Goal: Information Seeking & Learning: Learn about a topic

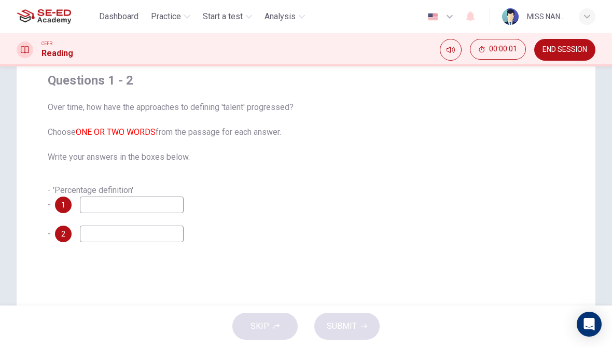
scroll to position [86, 0]
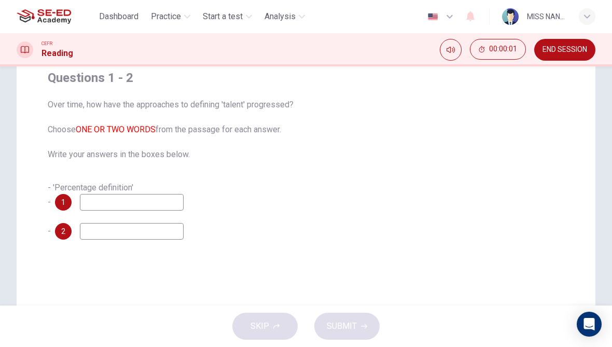
click at [88, 187] on span "- 'Percentage definition' -" at bounding box center [91, 195] width 86 height 24
click at [85, 203] on input at bounding box center [132, 202] width 104 height 17
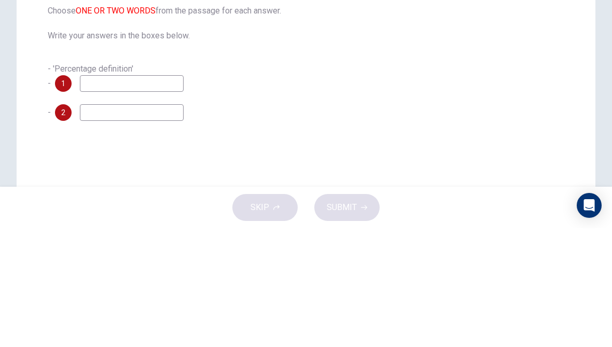
click at [577, 93] on div "Questions 1 - 2 Over time, how have the approaches to defining 'talent' progres…" at bounding box center [306, 209] width 579 height 417
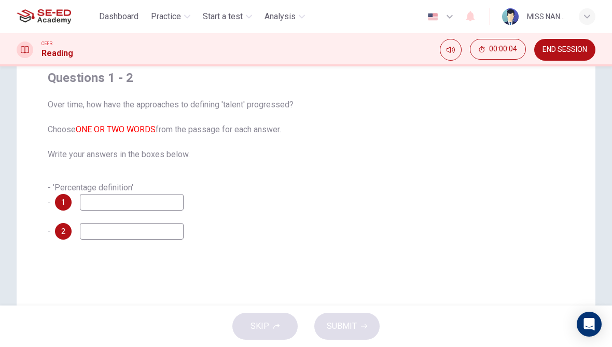
click at [88, 190] on span "- 'Percentage definition' -" at bounding box center [91, 195] width 86 height 24
click at [93, 195] on input at bounding box center [132, 202] width 104 height 17
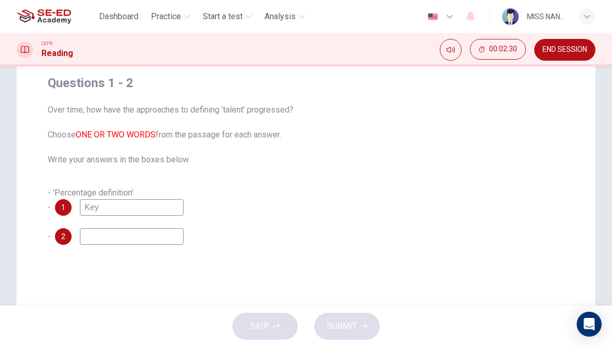
scroll to position [81, 0]
click at [110, 214] on input "Key" at bounding box center [132, 207] width 104 height 17
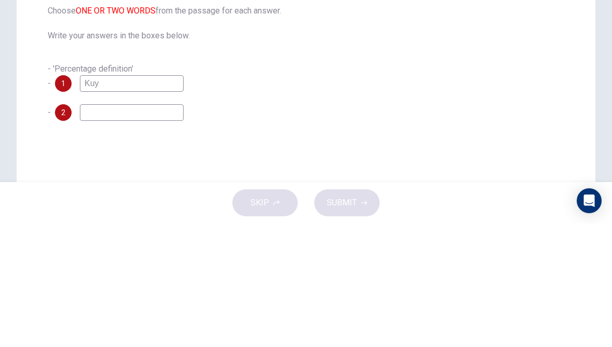
type input "Kuy"
click at [94, 228] on input at bounding box center [132, 236] width 104 height 17
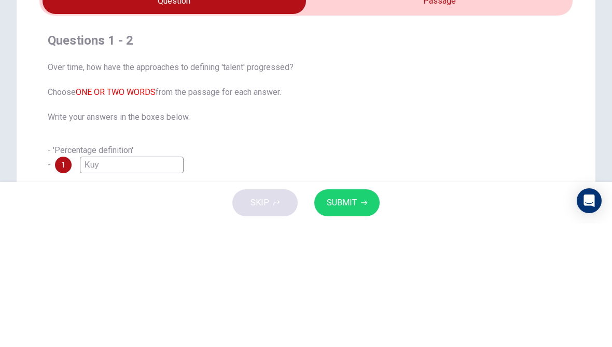
scroll to position [0, 0]
type input "Thad"
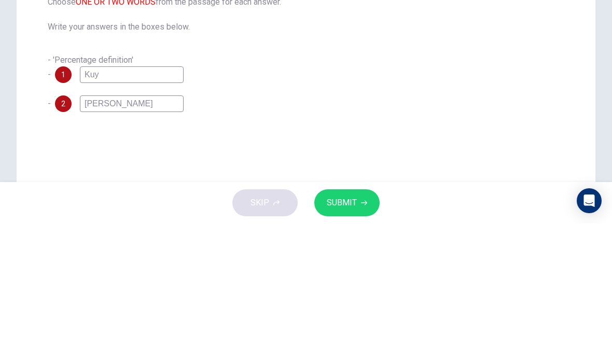
scroll to position [95, 0]
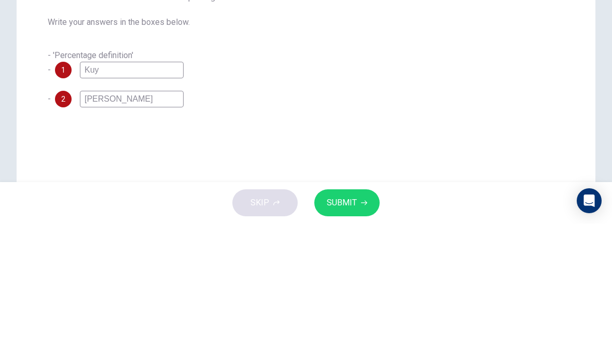
click at [517, 173] on div "- 'Percentage definition' - 1 Kuy" at bounding box center [306, 187] width 517 height 29
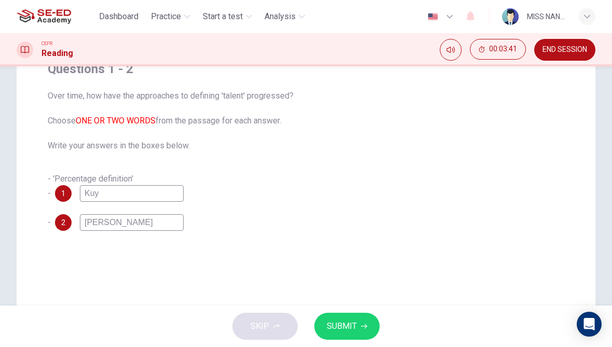
click at [356, 321] on span "SUBMIT" at bounding box center [342, 326] width 30 height 15
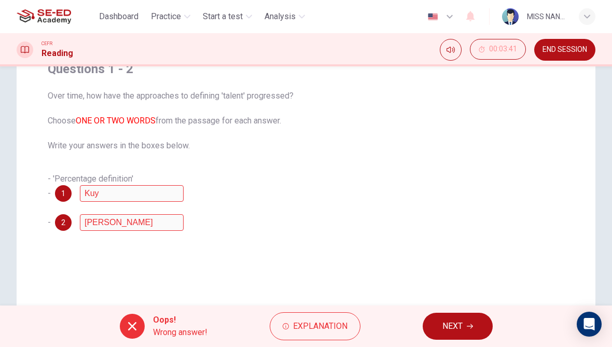
click at [473, 318] on button "NEXT" at bounding box center [458, 326] width 70 height 27
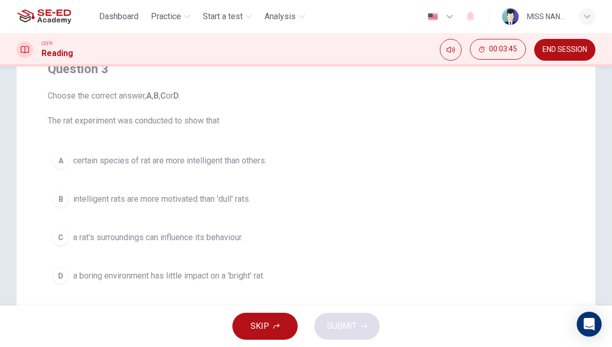
click at [71, 166] on button "A certain species of rat are more intelligent than others." at bounding box center [306, 161] width 517 height 26
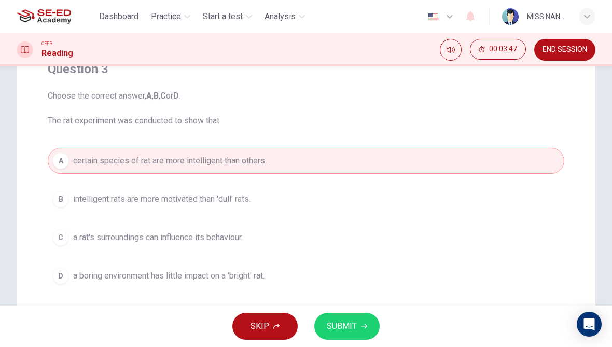
click at [107, 276] on span "a boring environment has little impact on a 'bright' rat." at bounding box center [169, 276] width 192 height 12
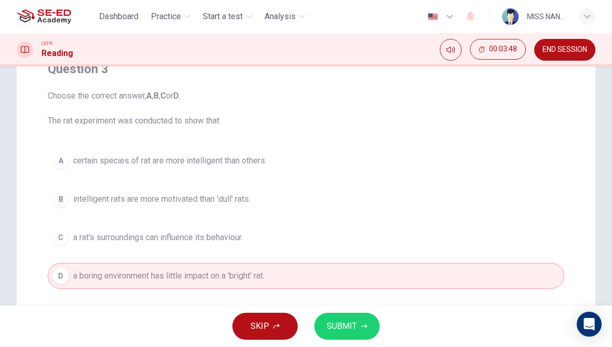
click at [359, 328] on button "SUBMIT" at bounding box center [347, 326] width 65 height 27
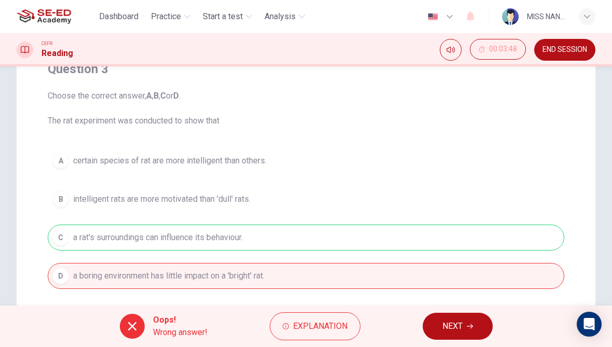
click at [441, 330] on button "NEXT" at bounding box center [458, 326] width 70 height 27
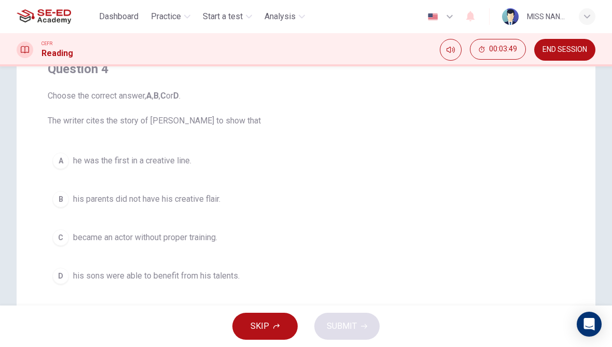
click at [410, 268] on button "D his sons were able to benefit from his talents." at bounding box center [306, 276] width 517 height 26
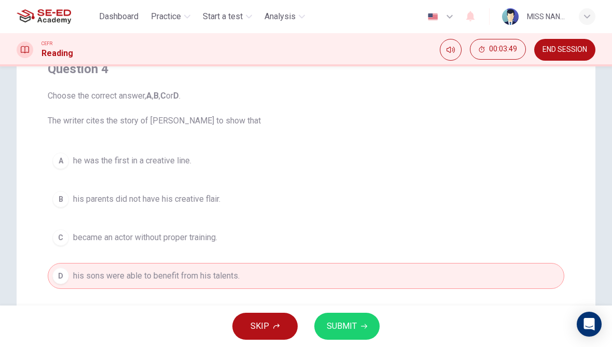
click at [368, 330] on button "SUBMIT" at bounding box center [347, 326] width 65 height 27
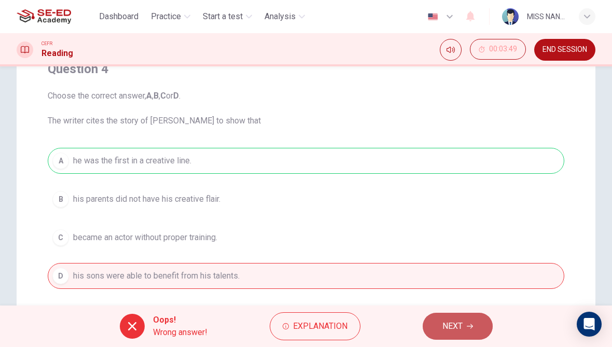
click at [435, 332] on button "NEXT" at bounding box center [458, 326] width 70 height 27
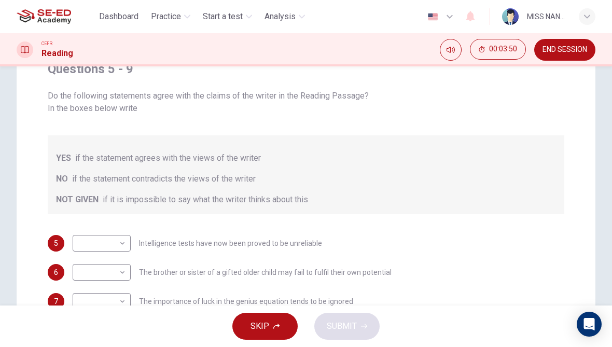
click at [89, 254] on body "This site uses cookies, as explained in our Privacy Policy . If you agree to th…" at bounding box center [306, 173] width 612 height 347
click at [92, 274] on li "YES" at bounding box center [102, 276] width 58 height 17
type input "YES"
click at [88, 217] on body "This site uses cookies, as explained in our Privacy Policy . If you agree to th…" at bounding box center [306, 173] width 612 height 347
click at [88, 246] on li "YES" at bounding box center [102, 247] width 58 height 17
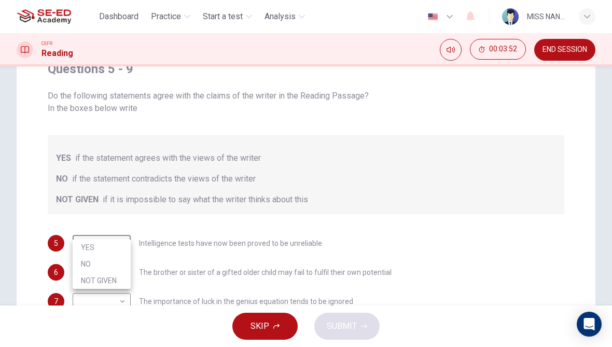
type input "YES"
click at [88, 289] on body "This site uses cookies, as explained in our Privacy Policy . If you agree to th…" at bounding box center [306, 173] width 612 height 347
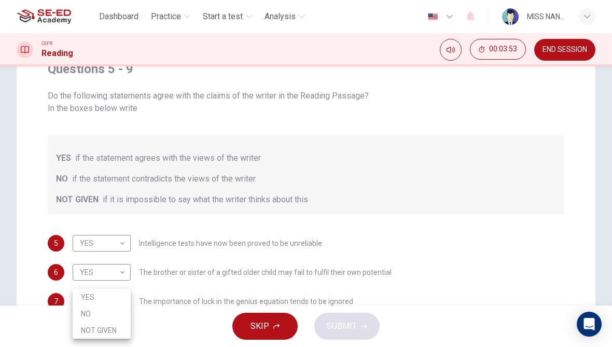
click at [96, 297] on li "YES" at bounding box center [102, 297] width 58 height 17
type input "YES"
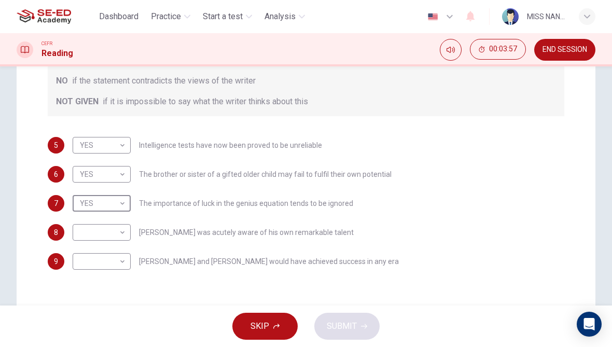
scroll to position [198, 0]
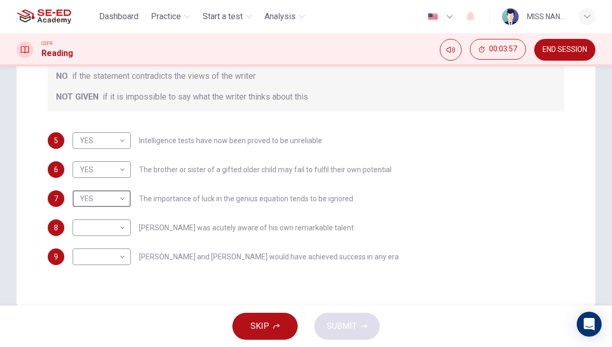
click at [74, 220] on body "This site uses cookies, as explained in our Privacy Policy . If you agree to th…" at bounding box center [306, 173] width 612 height 347
click at [76, 228] on li "YES" at bounding box center [102, 232] width 58 height 17
type input "YES"
click at [80, 240] on body "This site uses cookies, as explained in our Privacy Policy . If you agree to th…" at bounding box center [306, 173] width 612 height 347
click at [80, 239] on div at bounding box center [306, 173] width 612 height 347
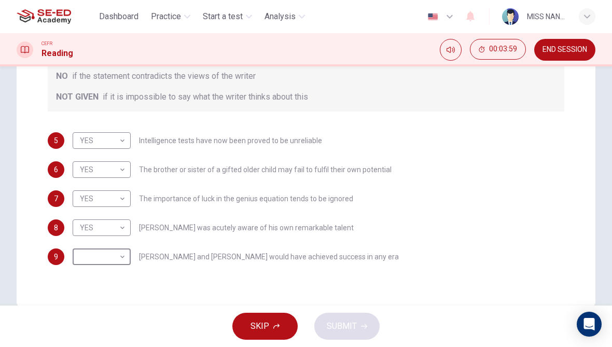
click at [88, 257] on body "This site uses cookies, as explained in our Privacy Policy . If you agree to th…" at bounding box center [306, 173] width 612 height 347
click at [88, 256] on li "YES" at bounding box center [102, 261] width 58 height 17
type input "YES"
click at [78, 247] on body "This site uses cookies, as explained in our Privacy Policy . If you agree to th…" at bounding box center [306, 173] width 612 height 347
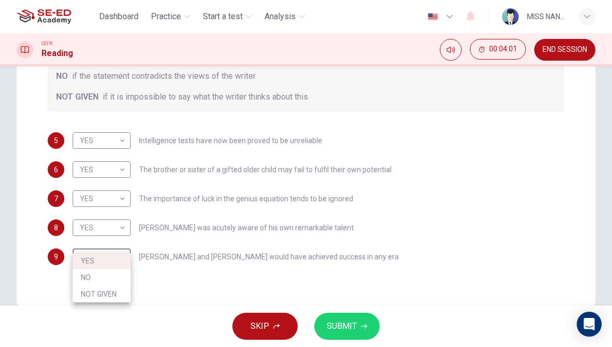
click at [83, 262] on li "YES" at bounding box center [102, 261] width 58 height 17
click at [369, 326] on button "SUBMIT" at bounding box center [347, 326] width 65 height 27
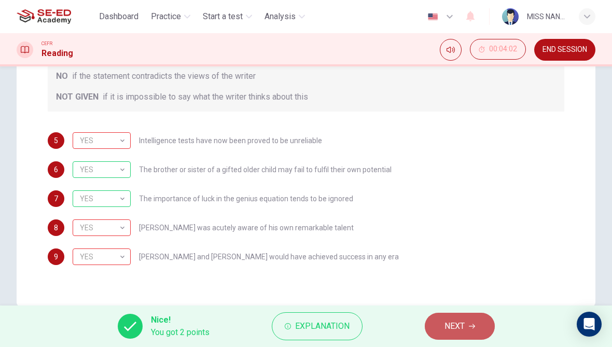
click at [473, 318] on button "NEXT" at bounding box center [460, 326] width 70 height 27
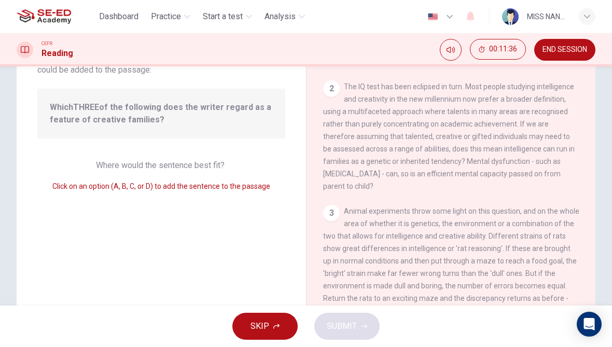
scroll to position [19, 0]
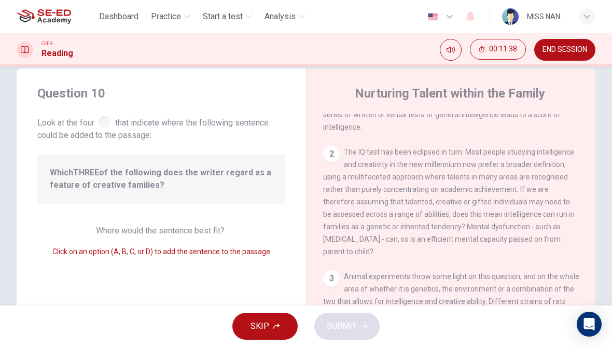
click at [332, 146] on div "2" at bounding box center [331, 154] width 17 height 17
click at [345, 273] on span "Animal experiments throw some light on this question, and on the whole area of …" at bounding box center [451, 352] width 256 height 158
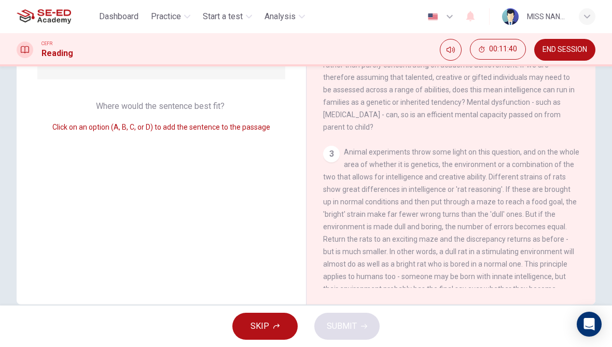
scroll to position [143, 0]
click at [275, 153] on div "Question 10 Look at the four that indicate where the following sentence could b…" at bounding box center [162, 124] width 290 height 361
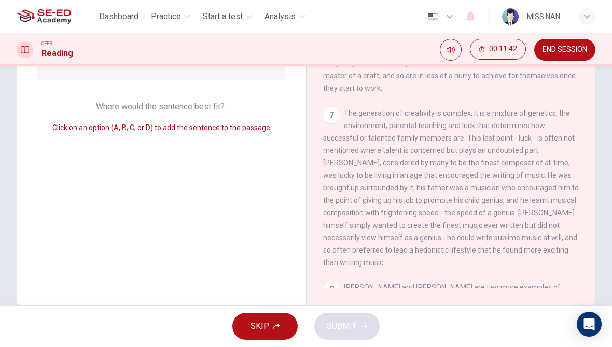
scroll to position [778, 0]
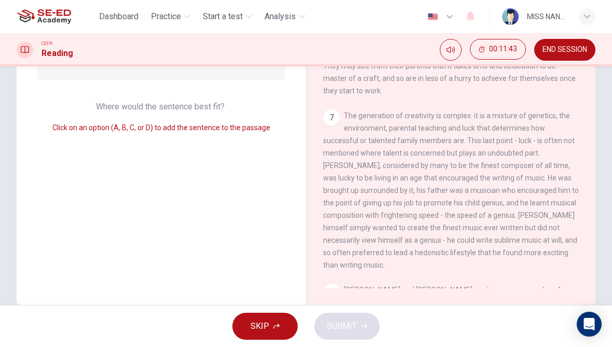
click at [328, 258] on div "1 What do we mean by being 'talented' or 'gifted'? The most obvious way is to l…" at bounding box center [458, 139] width 270 height 298
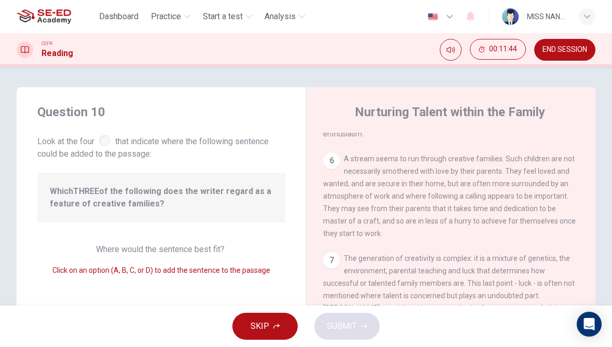
scroll to position [0, 0]
click at [106, 141] on div at bounding box center [104, 140] width 11 height 11
click at [261, 212] on div "Which THREE of the following does the writer regard as a feature of creative fa…" at bounding box center [161, 198] width 248 height 50
click at [354, 155] on span "A stream seems to run through creative families. Such children are not necessar…" at bounding box center [449, 196] width 253 height 83
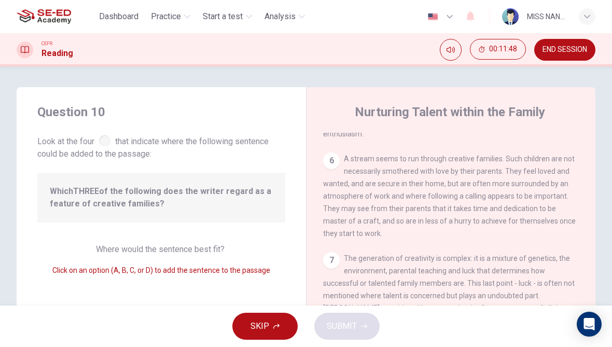
click at [250, 298] on div "Question 10 Look at the four that indicate where the following sentence could b…" at bounding box center [162, 267] width 290 height 361
click at [260, 331] on span "SKIP" at bounding box center [260, 326] width 19 height 15
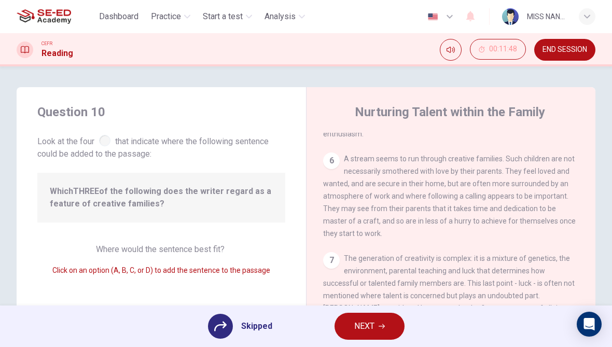
click at [374, 324] on span "NEXT" at bounding box center [365, 326] width 20 height 15
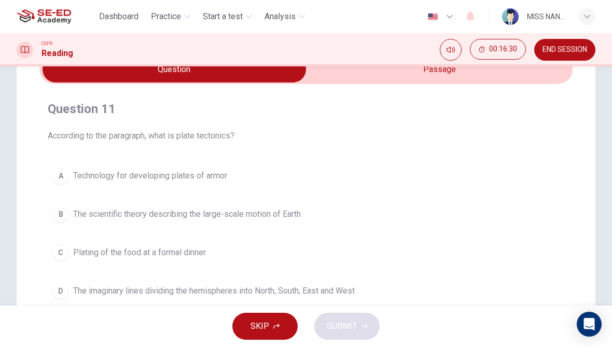
scroll to position [57, 0]
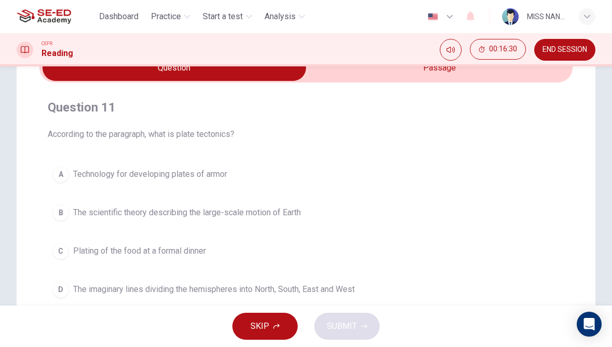
click at [73, 211] on button "B The scientific theory describing the large-scale motion of Earth" at bounding box center [306, 213] width 517 height 26
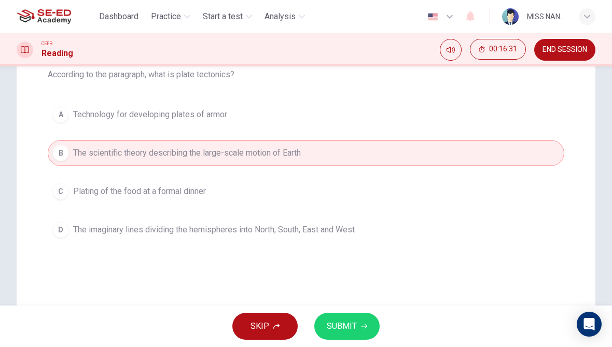
scroll to position [117, 0]
click at [64, 228] on div "D" at bounding box center [60, 229] width 17 height 17
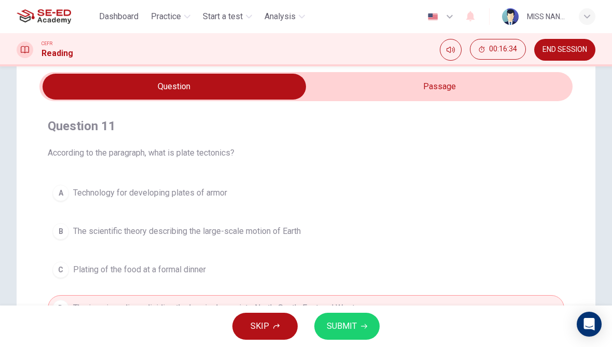
scroll to position [37, 0]
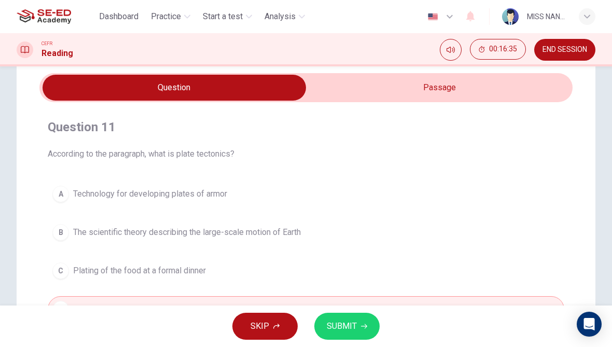
click at [456, 86] on input "checkbox" at bounding box center [174, 88] width 800 height 26
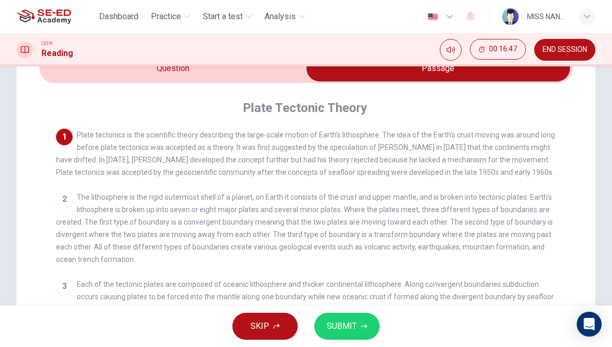
scroll to position [53, 0]
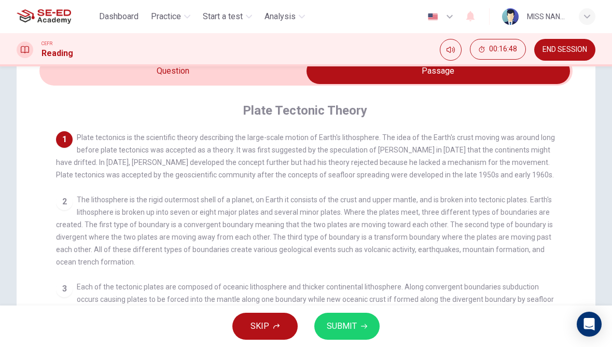
click at [91, 102] on div "Plate Tectonic Theory 1 Plate tectonics is the scientific theory describing the…" at bounding box center [306, 273] width 534 height 374
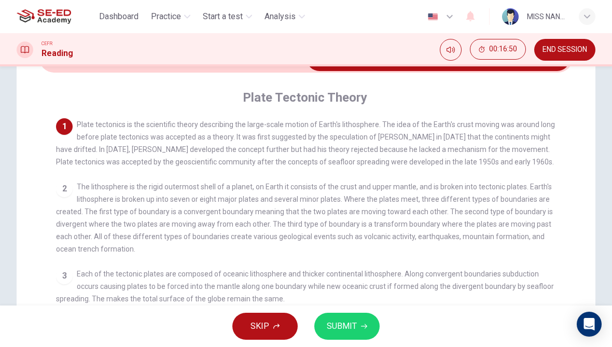
scroll to position [68, 0]
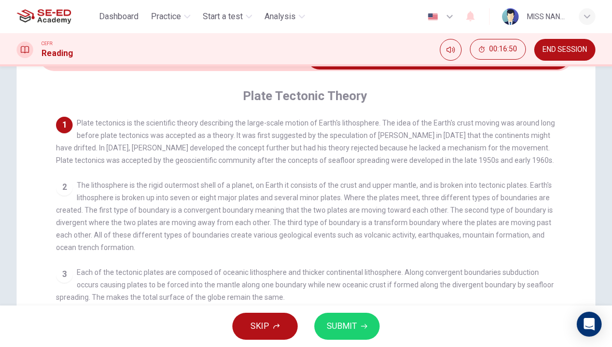
click at [92, 76] on div "Plate Tectonic Theory 1 Plate tectonics is the scientific theory describing the…" at bounding box center [306, 258] width 534 height 374
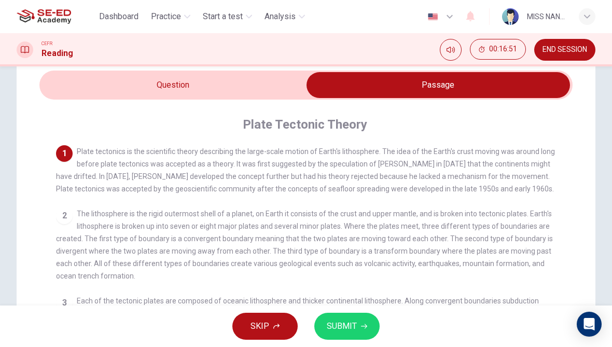
scroll to position [36, 0]
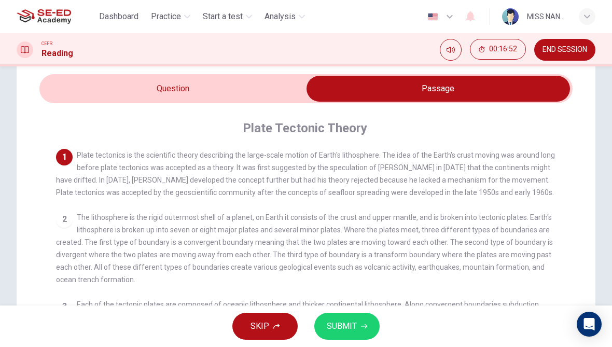
click at [100, 98] on input "checkbox" at bounding box center [438, 89] width 800 height 26
checkbox input "false"
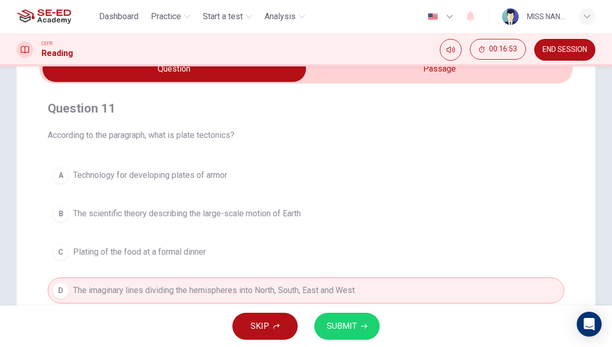
scroll to position [56, 0]
click at [445, 262] on button "C Plating of the food at a formal dinner" at bounding box center [306, 252] width 517 height 26
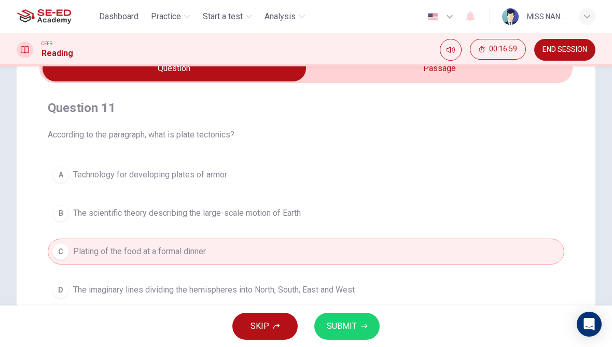
click at [344, 339] on button "SUBMIT" at bounding box center [347, 326] width 65 height 27
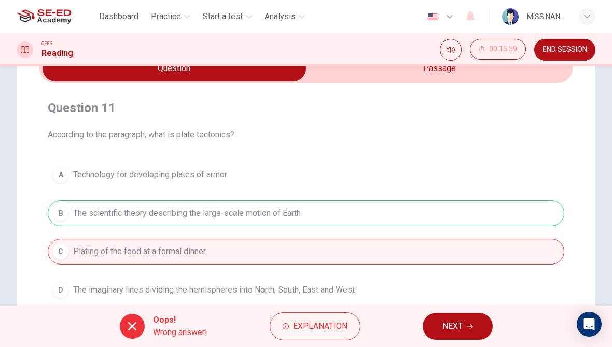
click at [485, 323] on button "NEXT" at bounding box center [458, 326] width 70 height 27
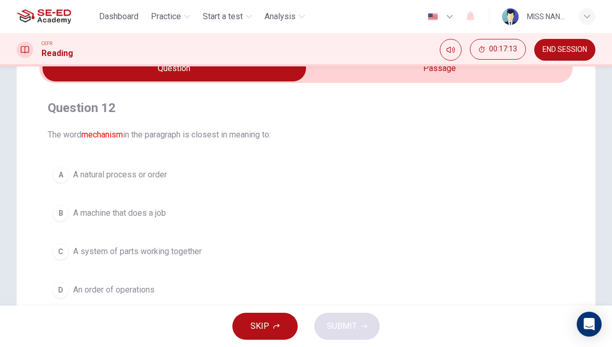
click at [89, 243] on button "C A system of parts working together" at bounding box center [306, 252] width 517 height 26
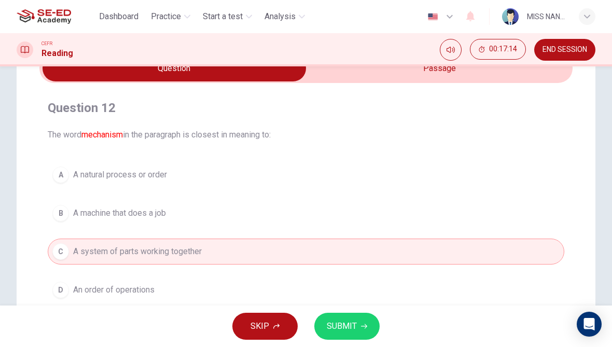
click at [336, 332] on span "SUBMIT" at bounding box center [342, 326] width 30 height 15
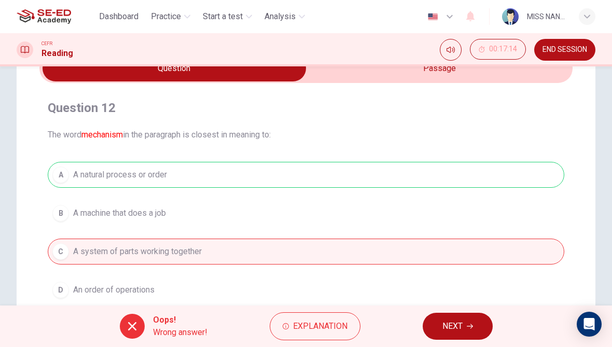
click at [492, 323] on button "NEXT" at bounding box center [458, 326] width 70 height 27
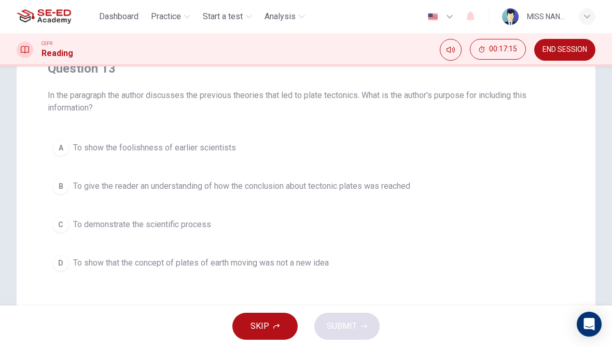
scroll to position [95, 0]
click at [397, 192] on span "To give the reader an understanding of how the conclusion about tectonic plates…" at bounding box center [241, 187] width 337 height 12
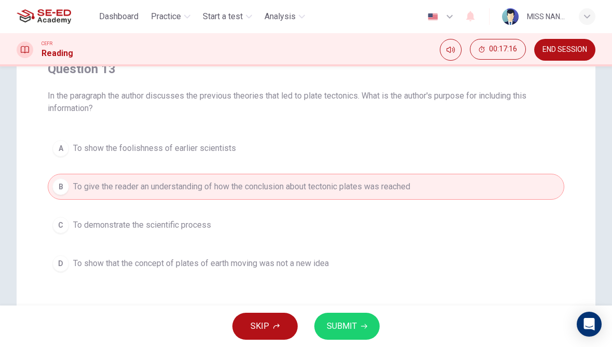
click at [371, 319] on button "SUBMIT" at bounding box center [347, 326] width 65 height 27
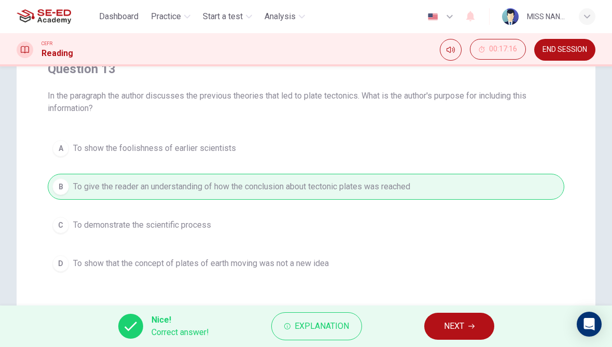
click at [464, 324] on span "NEXT" at bounding box center [454, 326] width 20 height 15
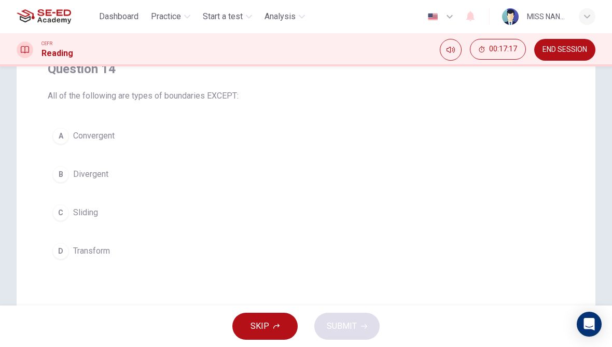
click at [389, 148] on button "A Convergent" at bounding box center [306, 136] width 517 height 26
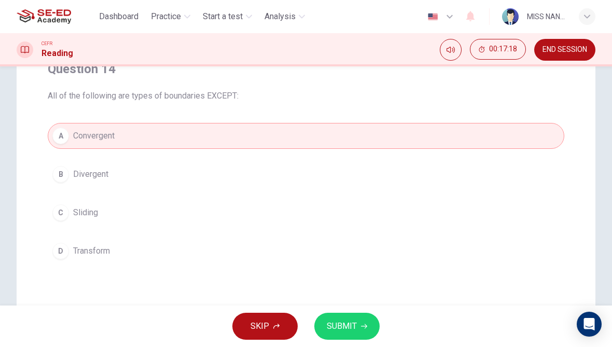
click at [378, 325] on button "SUBMIT" at bounding box center [347, 326] width 65 height 27
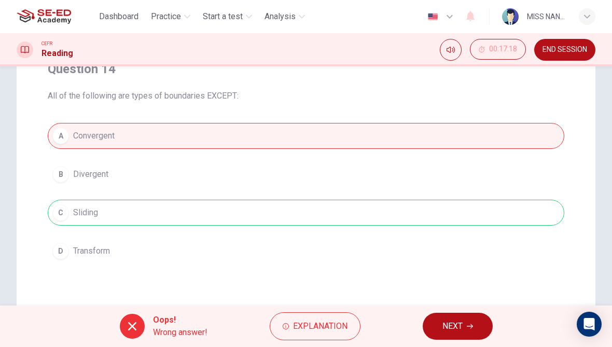
click at [449, 331] on span "NEXT" at bounding box center [453, 326] width 20 height 15
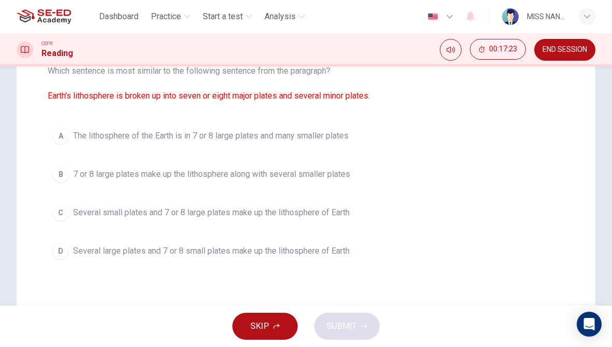
scroll to position [108, 0]
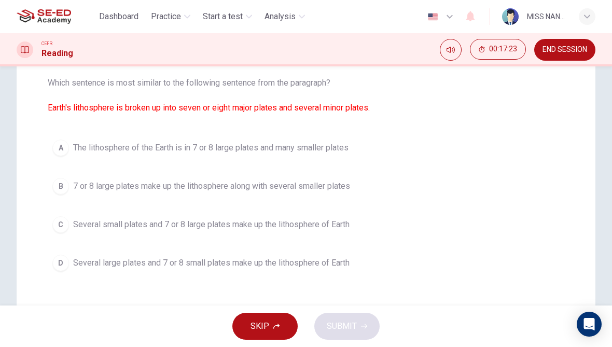
click at [354, 145] on button "A The lithosphere of the Earth is in 7 or 8 large plates and many smaller plates" at bounding box center [306, 148] width 517 height 26
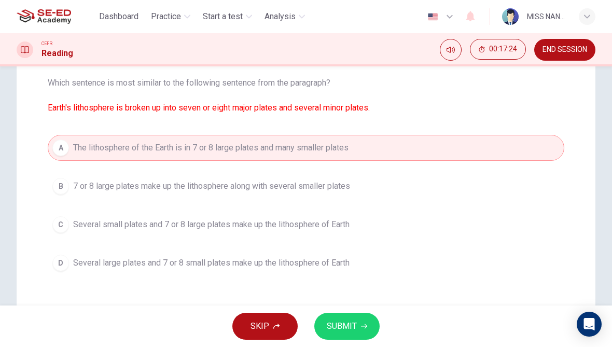
click at [370, 333] on button "SUBMIT" at bounding box center [347, 326] width 65 height 27
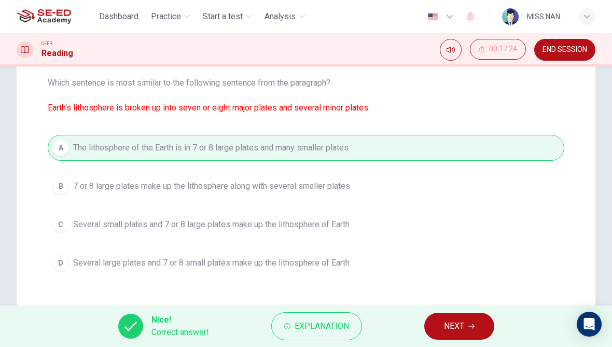
click at [443, 325] on button "NEXT" at bounding box center [460, 326] width 70 height 27
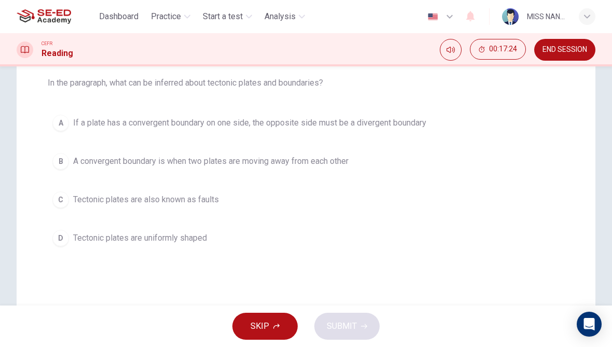
click at [439, 117] on button "A If a plate has a convergent boundary on one side, the opposite side must be a…" at bounding box center [306, 123] width 517 height 26
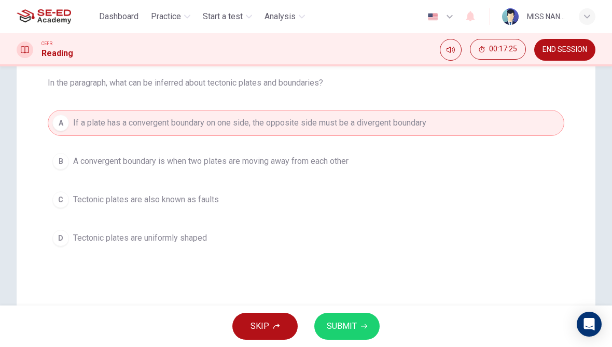
click at [355, 332] on span "SUBMIT" at bounding box center [342, 326] width 30 height 15
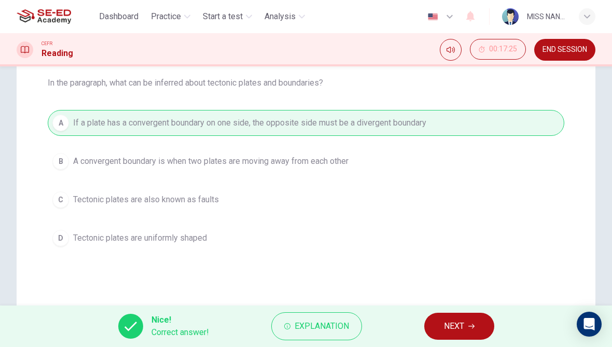
click at [450, 314] on button "NEXT" at bounding box center [460, 326] width 70 height 27
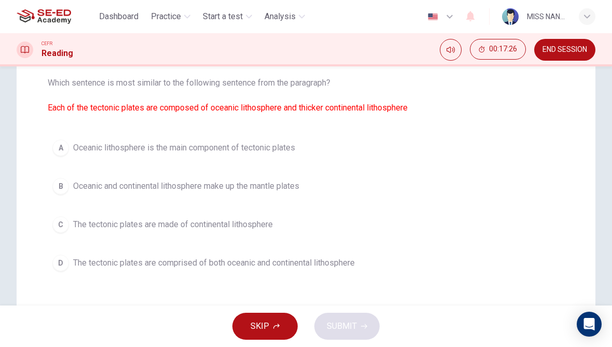
click at [434, 274] on button "D The tectonic plates are comprised of both oceanic and continental lithosphere" at bounding box center [306, 263] width 517 height 26
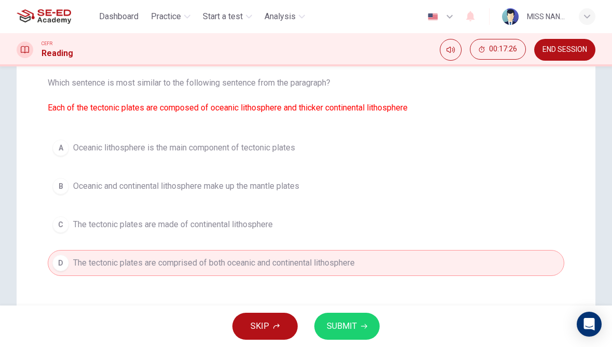
click at [369, 326] on button "SUBMIT" at bounding box center [347, 326] width 65 height 27
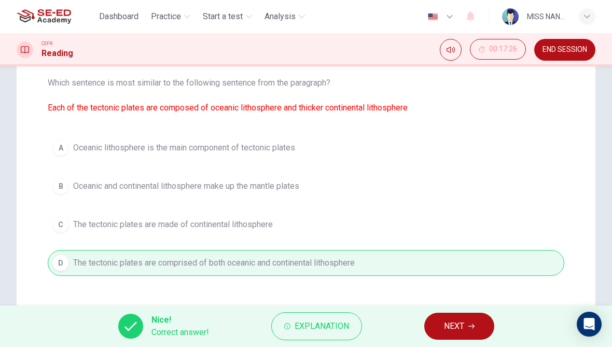
click at [453, 329] on span "NEXT" at bounding box center [454, 326] width 20 height 15
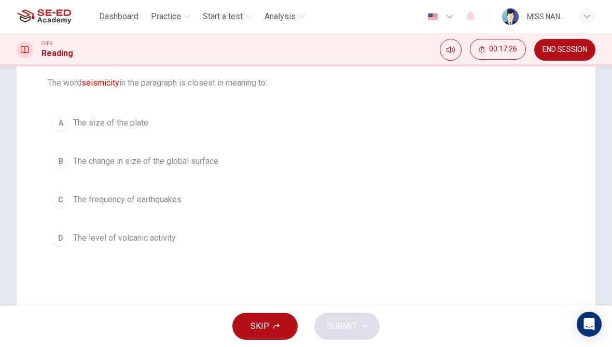
click at [384, 173] on button "B The change in size of the global surface" at bounding box center [306, 161] width 517 height 26
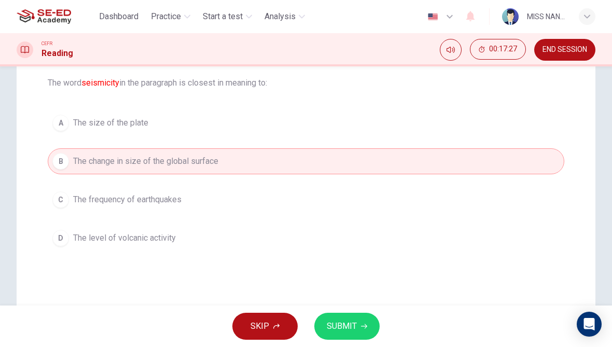
click at [359, 322] on button "SUBMIT" at bounding box center [347, 326] width 65 height 27
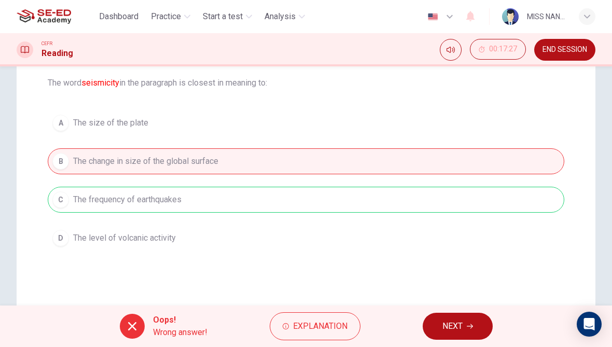
click at [450, 318] on button "NEXT" at bounding box center [458, 326] width 70 height 27
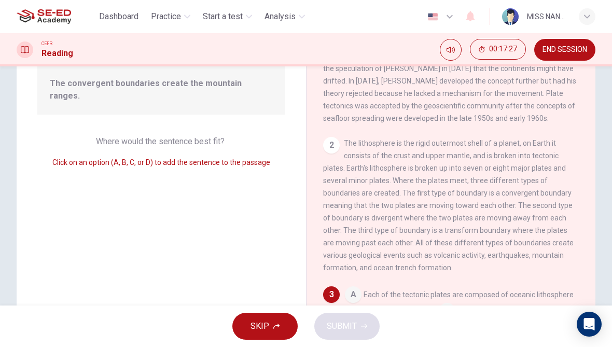
scroll to position [168, 0]
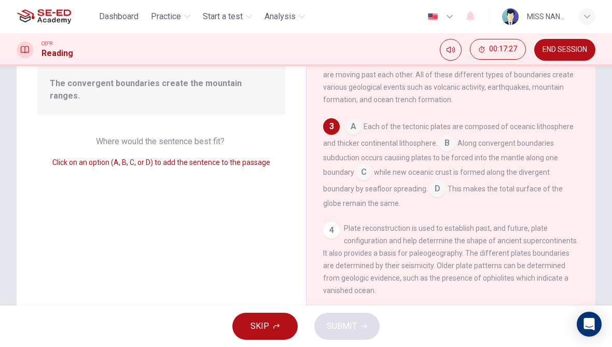
click at [554, 55] on button "END SESSION" at bounding box center [565, 50] width 61 height 22
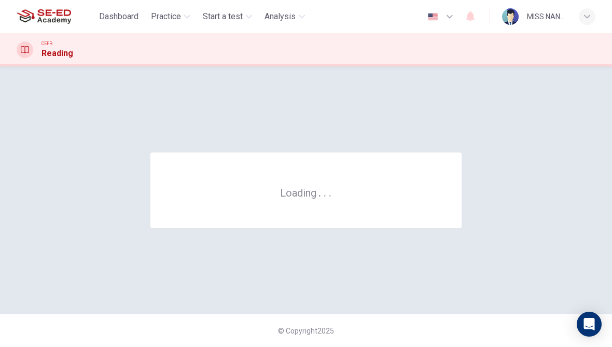
scroll to position [0, 0]
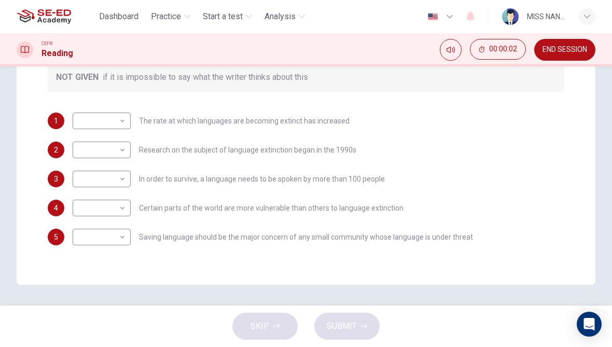
scroll to position [230, 0]
click at [90, 119] on body "This site uses cookies, as explained in our Privacy Policy . If you agree to th…" at bounding box center [306, 173] width 612 height 347
click at [71, 147] on div at bounding box center [306, 173] width 612 height 347
click at [87, 153] on body "This site uses cookies, as explained in our Privacy Policy . If you agree to th…" at bounding box center [306, 173] width 612 height 347
click at [92, 182] on li "NO" at bounding box center [102, 183] width 58 height 17
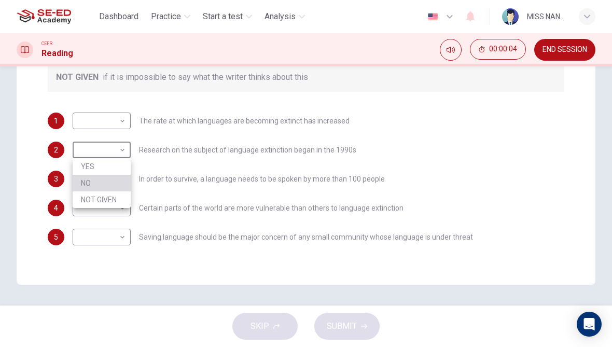
type input "NO"
click at [96, 182] on body "This site uses cookies, as explained in our Privacy Policy . If you agree to th…" at bounding box center [306, 173] width 612 height 347
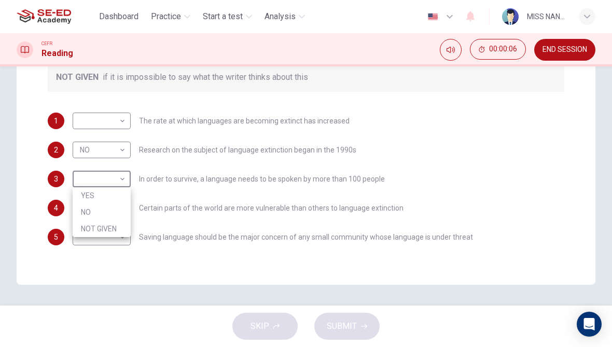
click at [99, 211] on li "NO" at bounding box center [102, 212] width 58 height 17
type input "NO"
click at [89, 210] on body "This site uses cookies, as explained in our Privacy Policy . If you agree to th…" at bounding box center [306, 173] width 612 height 347
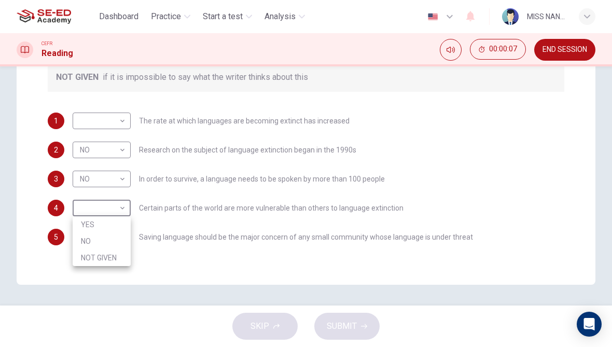
click at [98, 241] on li "NO" at bounding box center [102, 241] width 58 height 17
type input "NO"
click at [107, 244] on body "This site uses cookies, as explained in our Privacy Policy . If you agree to th…" at bounding box center [306, 173] width 612 height 347
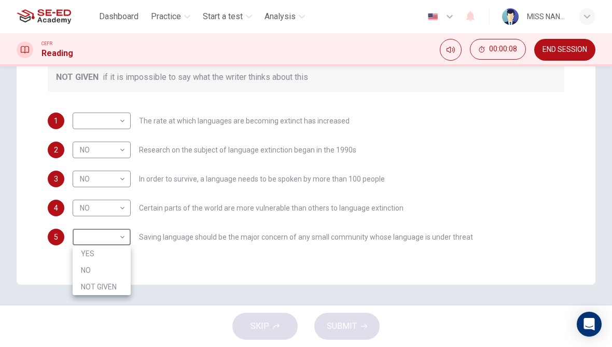
click at [112, 262] on li "NO" at bounding box center [102, 270] width 58 height 17
type input "NO"
click at [116, 122] on body "This site uses cookies, as explained in our Privacy Policy . If you agree to th…" at bounding box center [306, 173] width 612 height 347
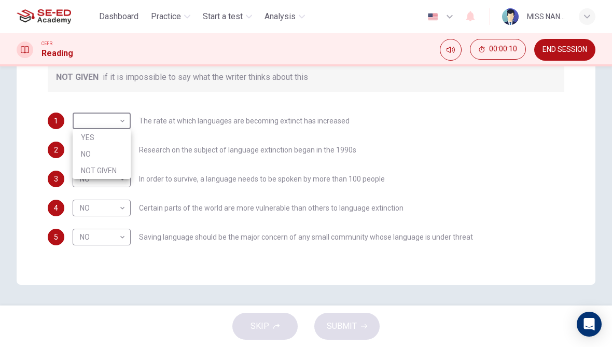
click at [82, 153] on li "NO" at bounding box center [102, 154] width 58 height 17
type input "NO"
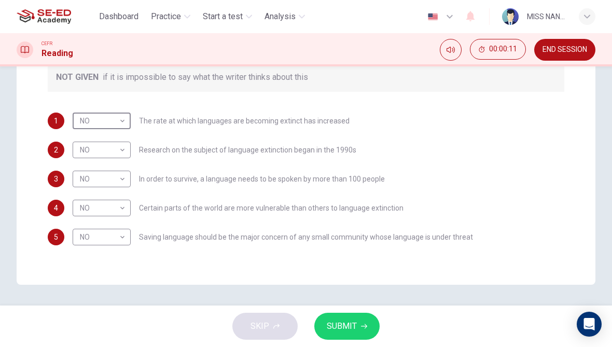
click at [357, 327] on button "SUBMIT" at bounding box center [347, 326] width 65 height 27
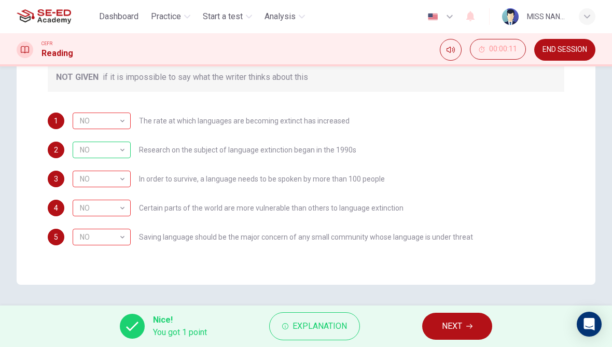
click at [456, 329] on span "NEXT" at bounding box center [452, 326] width 20 height 15
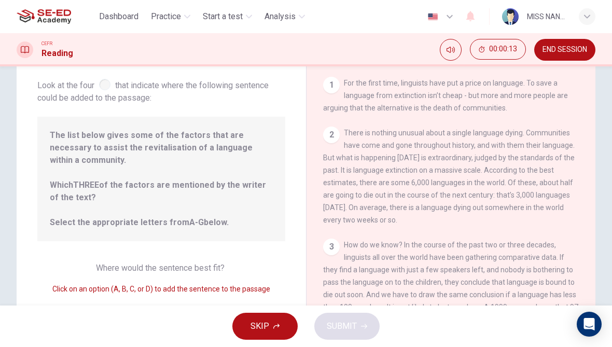
scroll to position [60, 0]
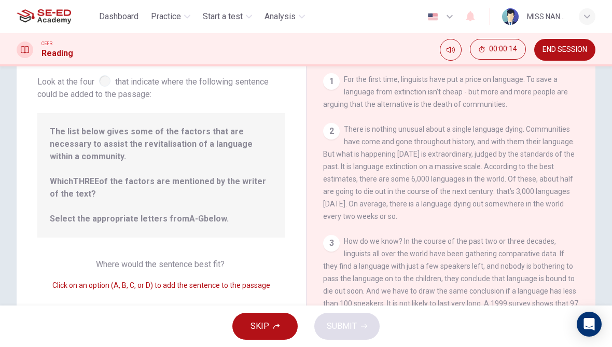
click at [47, 213] on div "The list below gives some of the factors that are necessary to assist the revit…" at bounding box center [161, 175] width 248 height 125
click at [52, 220] on span "The list below gives some of the factors that are necessary to assist the revit…" at bounding box center [161, 176] width 223 height 100
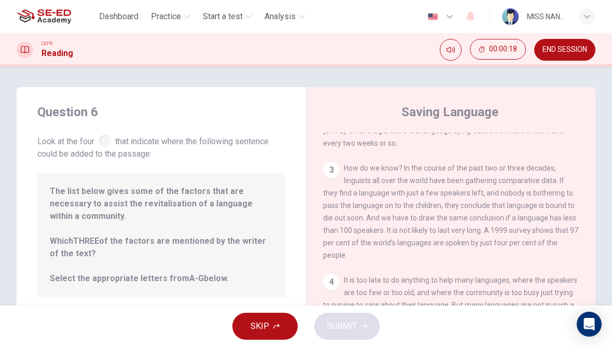
scroll to position [133, 0]
click at [439, 187] on span "How do we know? In the course of the past two or three decades, linguists all o…" at bounding box center [450, 212] width 255 height 96
click at [452, 231] on div "3 How do we know? In the course of the past two or three decades, linguists all…" at bounding box center [451, 211] width 256 height 100
click at [466, 240] on span "How do we know? In the course of the past two or three decades, linguists all o…" at bounding box center [450, 212] width 255 height 96
click at [463, 204] on div "3 How do we know? In the course of the past two or three decades, linguists all…" at bounding box center [451, 211] width 256 height 100
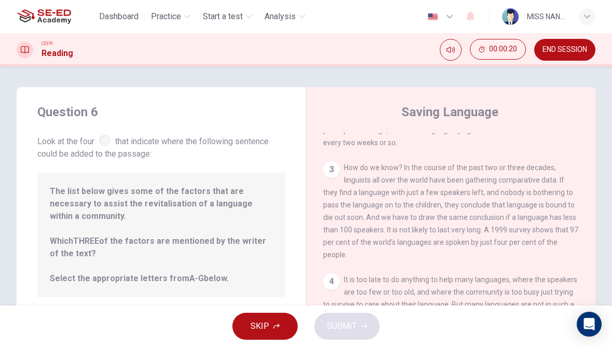
click at [337, 176] on div "3" at bounding box center [331, 169] width 17 height 17
click at [331, 169] on div "3" at bounding box center [331, 169] width 17 height 17
click at [376, 210] on span "How do we know? In the course of the past two or three decades, linguists all o…" at bounding box center [450, 212] width 255 height 96
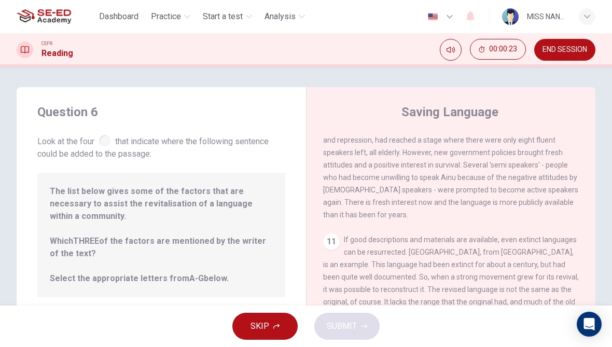
click at [277, 331] on button "SKIP" at bounding box center [265, 326] width 65 height 27
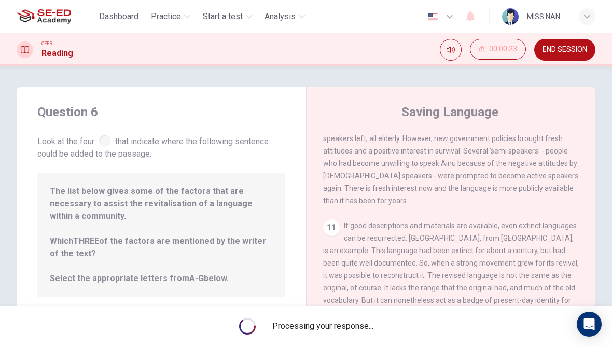
scroll to position [980, 0]
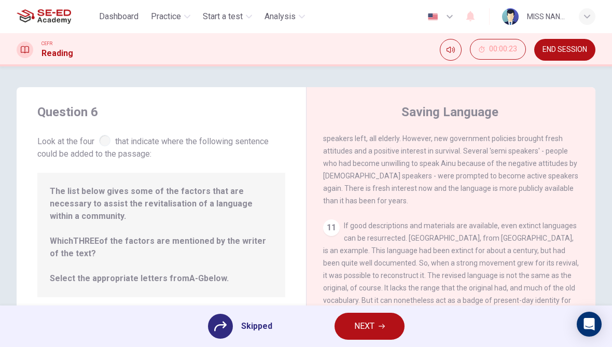
click at [369, 339] on button "NEXT" at bounding box center [370, 326] width 70 height 27
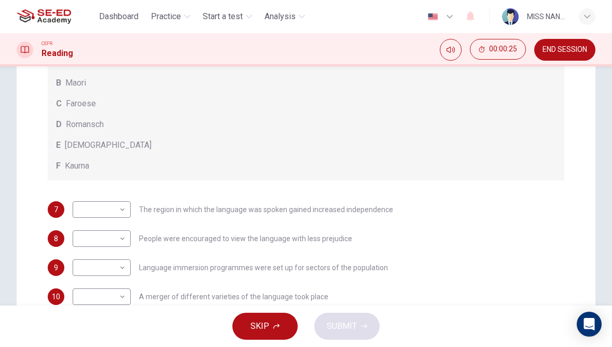
scroll to position [205, 0]
click at [75, 214] on body "This site uses cookies, as explained in our Privacy Policy . If you agree to th…" at bounding box center [306, 173] width 612 height 347
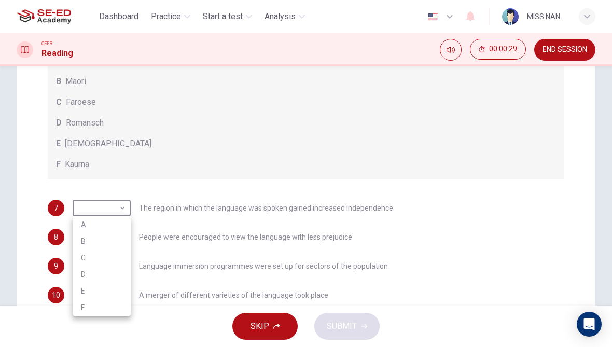
click at [87, 239] on li "B" at bounding box center [102, 241] width 58 height 17
type input "B"
click at [95, 235] on body "This site uses cookies, as explained in our Privacy Policy . If you agree to th…" at bounding box center [306, 173] width 612 height 347
click at [90, 250] on li "A" at bounding box center [102, 247] width 58 height 17
type input "A"
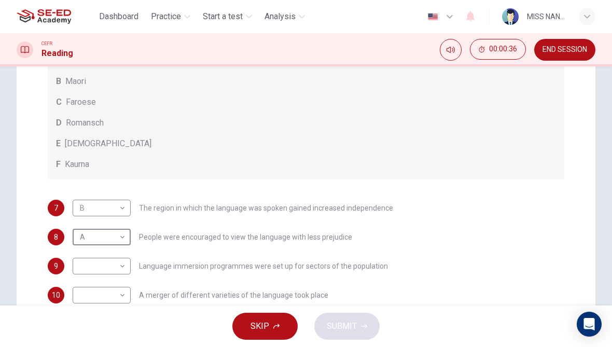
click at [90, 273] on body "This site uses cookies, as explained in our Privacy Policy . If you agree to th…" at bounding box center [306, 173] width 612 height 347
click at [90, 297] on li "D" at bounding box center [102, 297] width 58 height 17
type input "D"
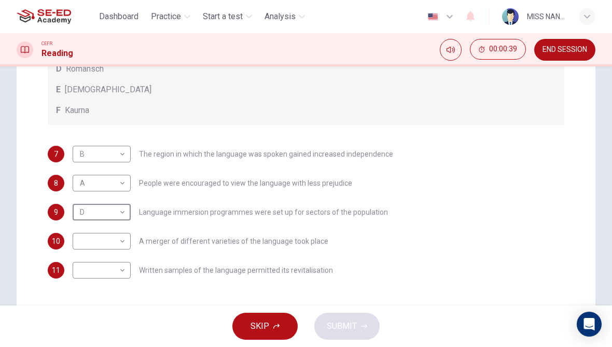
scroll to position [260, 0]
click at [81, 239] on body "This site uses cookies, as explained in our Privacy Policy . If you agree to th…" at bounding box center [306, 173] width 612 height 347
click at [83, 314] on li "E" at bounding box center [102, 314] width 58 height 17
type input "E"
click at [78, 276] on body "This site uses cookies, as explained in our Privacy Policy . If you agree to th…" at bounding box center [306, 173] width 612 height 347
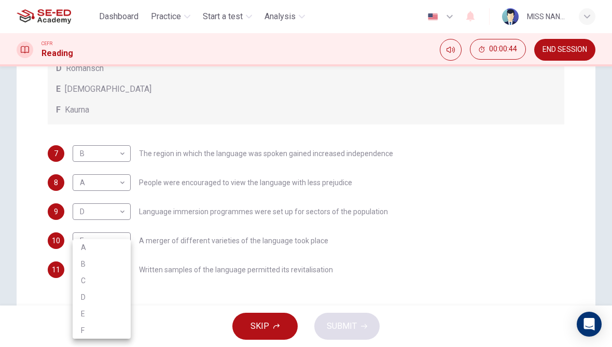
click at [75, 248] on li "A" at bounding box center [102, 247] width 58 height 17
type input "A"
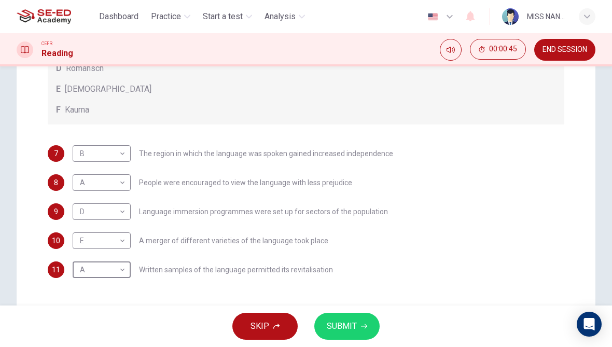
click at [355, 319] on span "SUBMIT" at bounding box center [342, 326] width 30 height 15
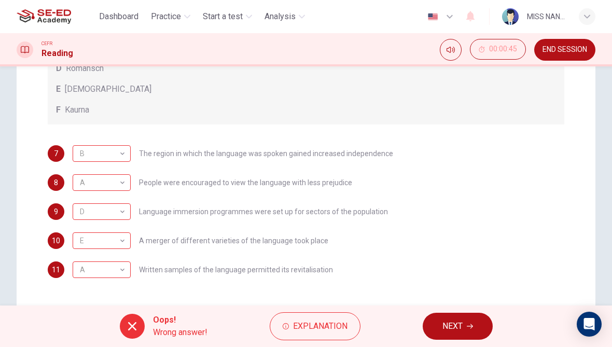
click at [456, 329] on span "NEXT" at bounding box center [453, 326] width 20 height 15
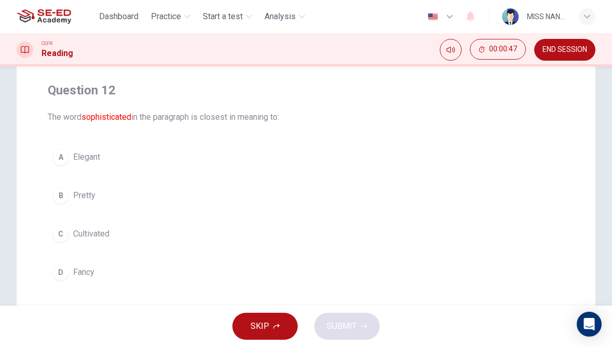
scroll to position [74, 0]
click at [62, 234] on div "C" at bounding box center [60, 233] width 17 height 17
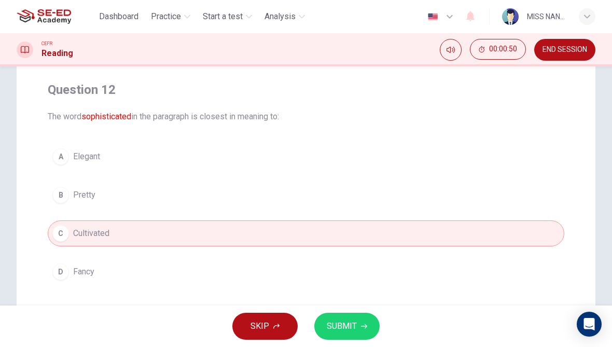
click at [349, 323] on span "SUBMIT" at bounding box center [342, 326] width 30 height 15
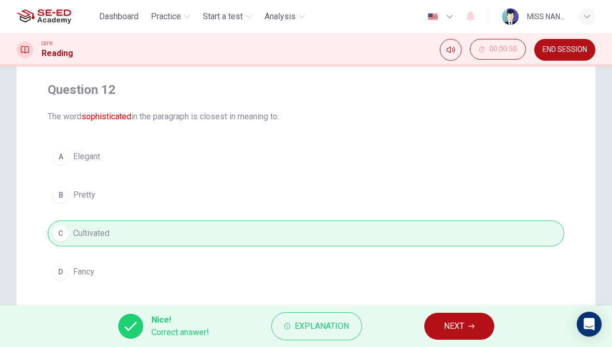
click at [447, 331] on span "NEXT" at bounding box center [454, 326] width 20 height 15
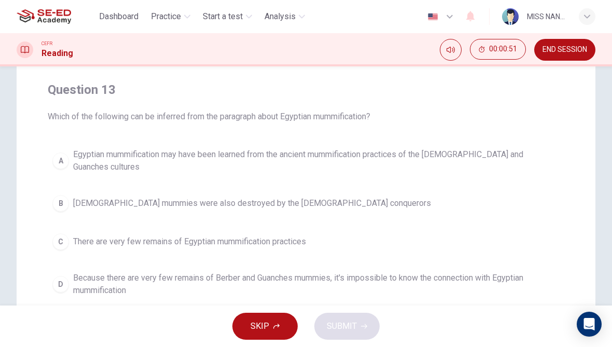
click at [399, 279] on span "Because there are very few remains of Berber and Guanches mummies, it's impossi…" at bounding box center [316, 284] width 487 height 25
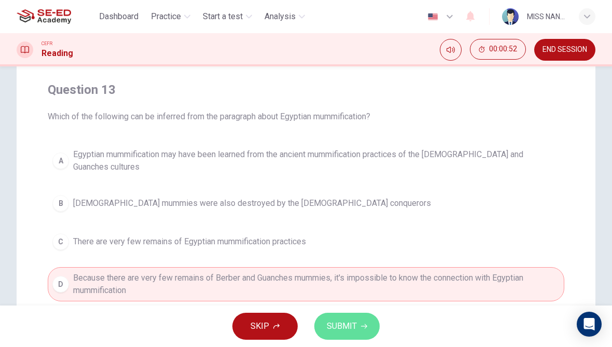
click at [365, 319] on button "SUBMIT" at bounding box center [347, 326] width 65 height 27
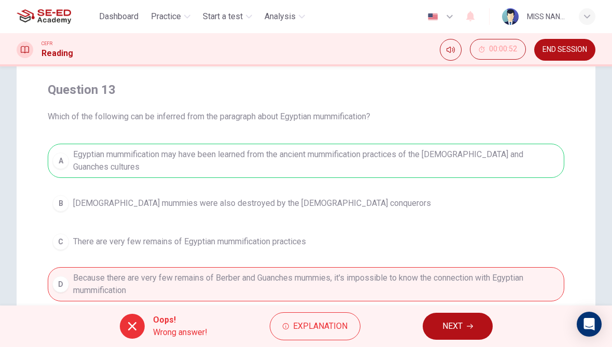
click at [425, 325] on button "NEXT" at bounding box center [458, 326] width 70 height 27
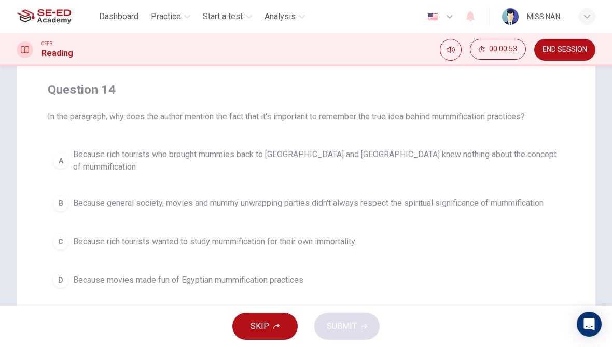
click at [422, 199] on span "Because general society, movies and mummy unwrapping parties didn't always resp…" at bounding box center [308, 203] width 471 height 12
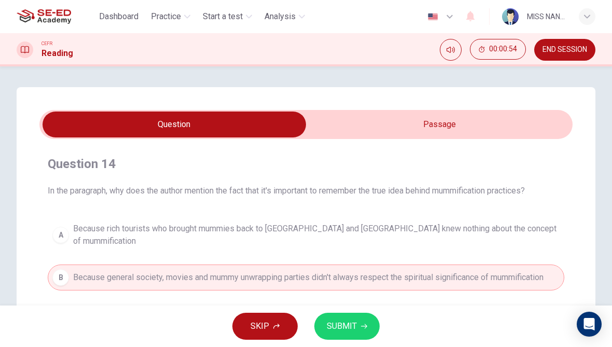
scroll to position [0, 0]
click at [357, 319] on button "SUBMIT" at bounding box center [347, 326] width 65 height 27
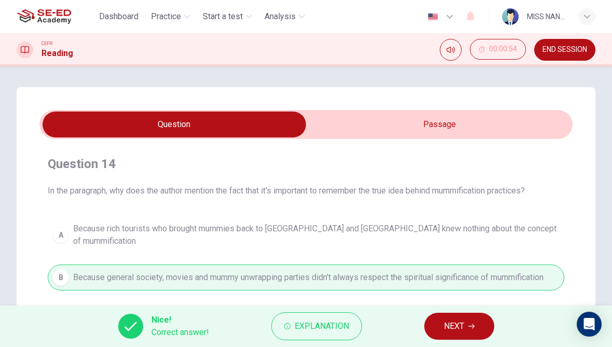
click at [440, 323] on button "NEXT" at bounding box center [460, 326] width 70 height 27
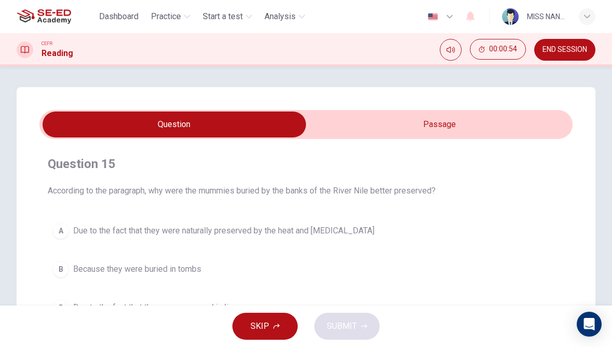
click at [401, 207] on div "Question 15 According to the paragraph, why were the mummies buried by the bank…" at bounding box center [306, 257] width 534 height 220
click at [402, 201] on div "Question 15 According to the paragraph, why were the mummies buried by the bank…" at bounding box center [306, 257] width 534 height 220
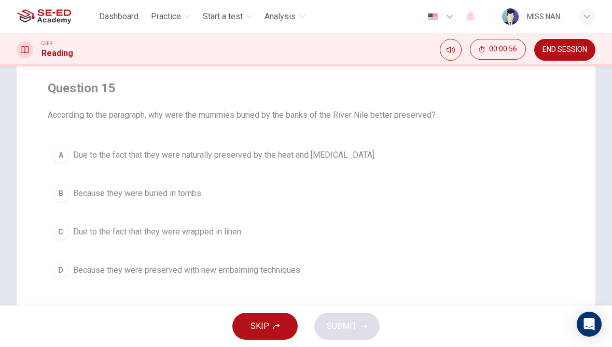
scroll to position [80, 0]
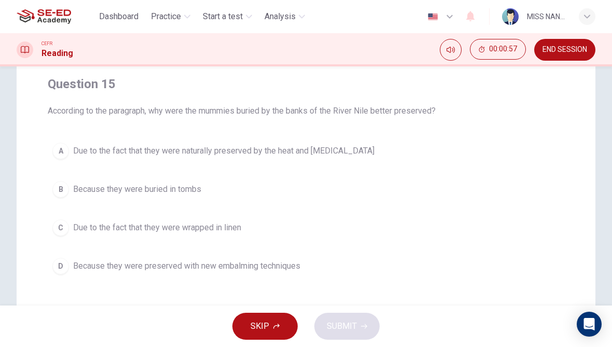
click at [113, 163] on button "A Due to the fact that they were naturally preserved by the heat and [MEDICAL_D…" at bounding box center [306, 151] width 517 height 26
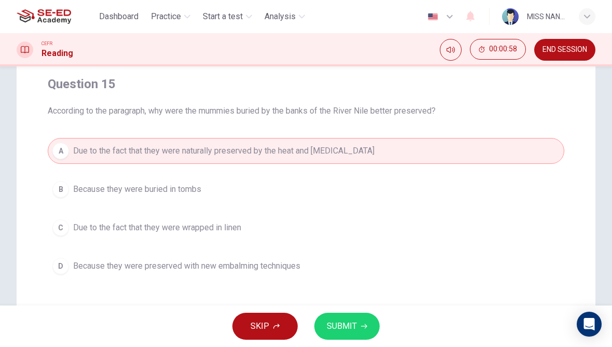
click at [371, 332] on button "SUBMIT" at bounding box center [347, 326] width 65 height 27
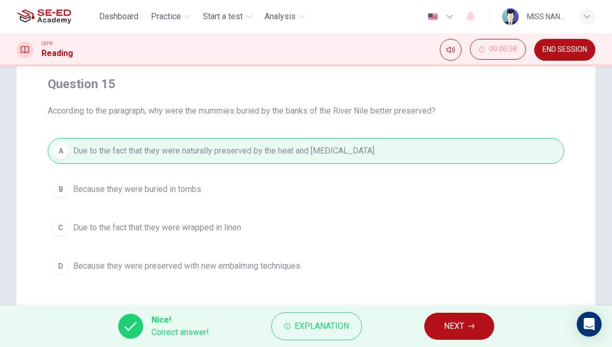
click at [477, 320] on button "NEXT" at bounding box center [460, 326] width 70 height 27
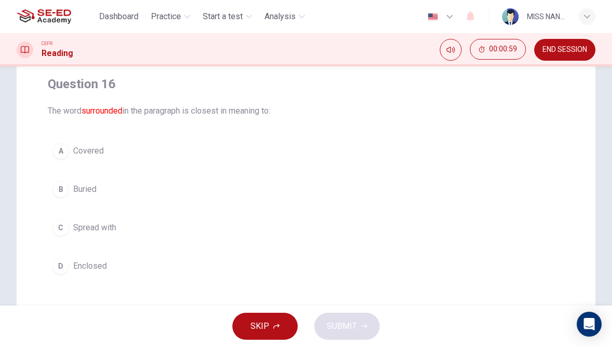
click at [75, 221] on button "C Spread with" at bounding box center [306, 228] width 517 height 26
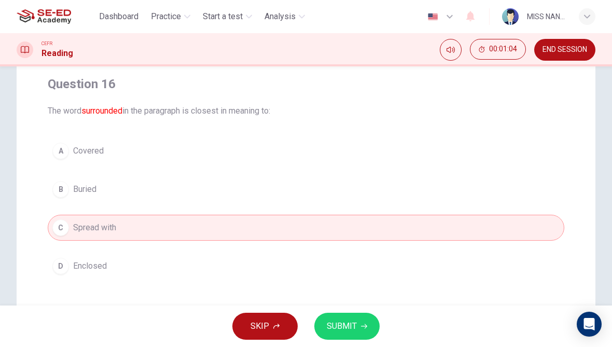
click at [376, 328] on button "SUBMIT" at bounding box center [347, 326] width 65 height 27
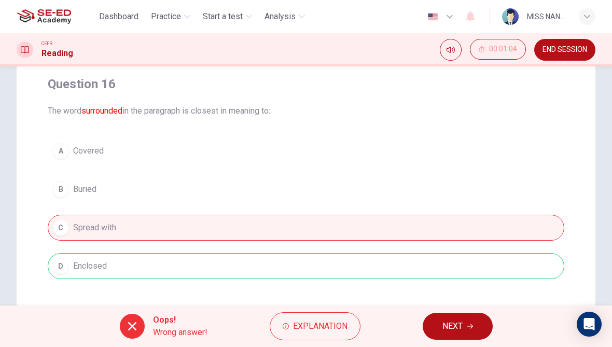
click at [436, 331] on button "NEXT" at bounding box center [458, 326] width 70 height 27
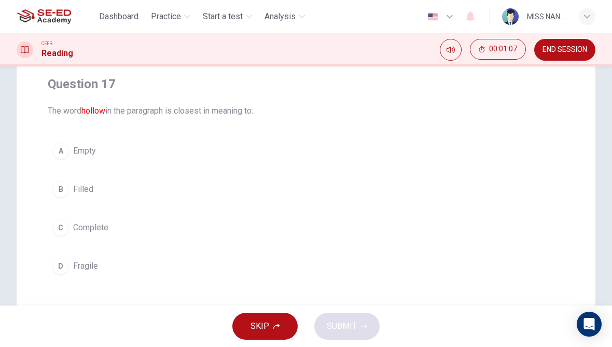
click at [73, 237] on button "C Complete" at bounding box center [306, 228] width 517 height 26
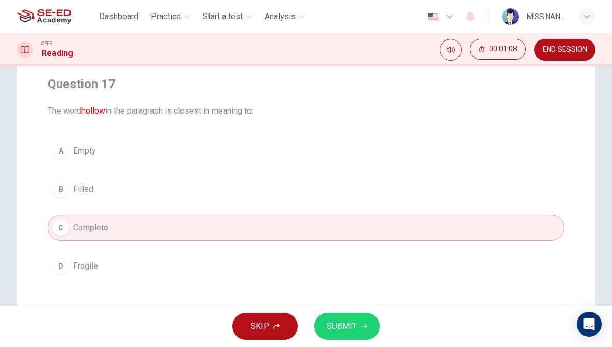
click at [362, 314] on button "SUBMIT" at bounding box center [347, 326] width 65 height 27
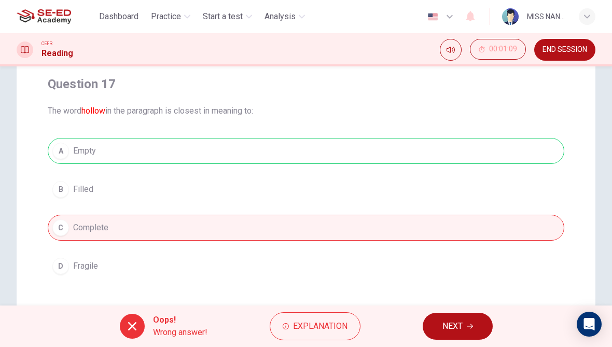
click at [456, 317] on button "NEXT" at bounding box center [458, 326] width 70 height 27
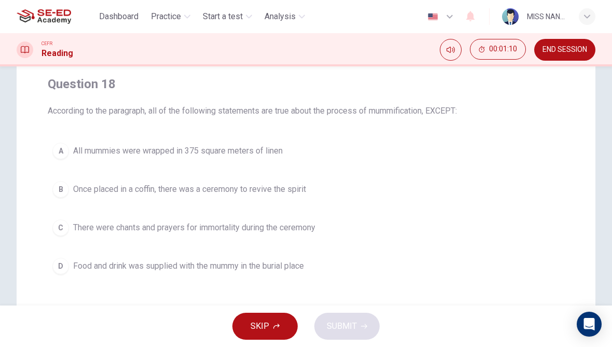
click at [372, 224] on button "C There were chants and prayers for immortality during the ceremony" at bounding box center [306, 228] width 517 height 26
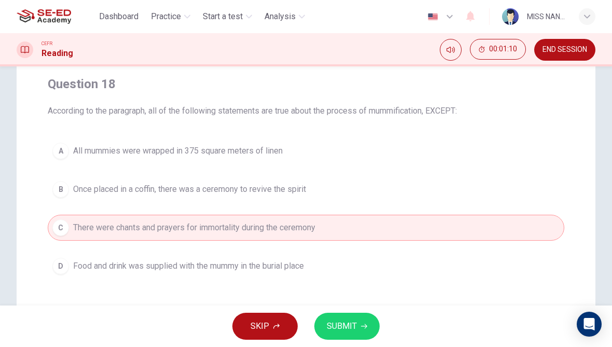
click at [378, 321] on button "SUBMIT" at bounding box center [347, 326] width 65 height 27
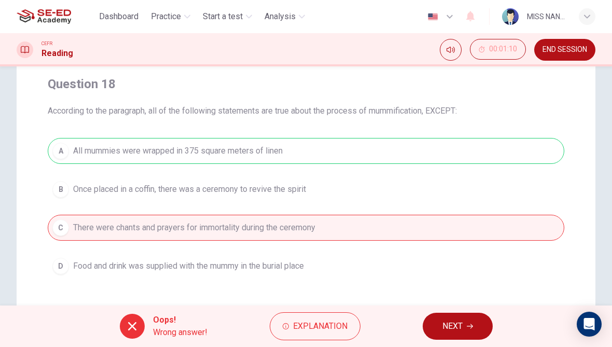
click at [448, 316] on button "NEXT" at bounding box center [458, 326] width 70 height 27
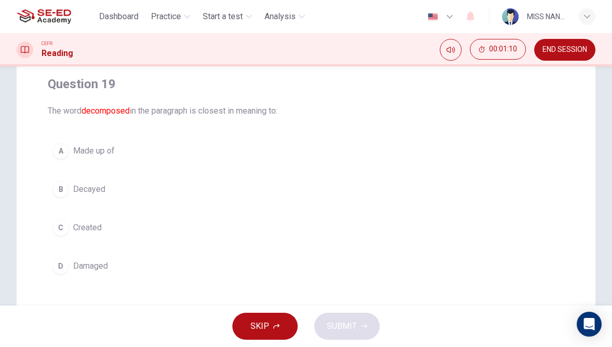
click at [375, 151] on button "A Made up of" at bounding box center [306, 151] width 517 height 26
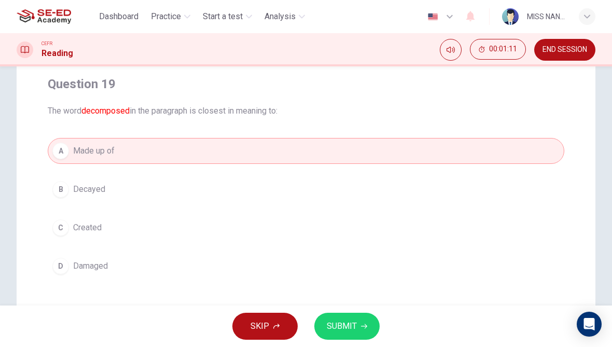
click at [360, 324] on button "SUBMIT" at bounding box center [347, 326] width 65 height 27
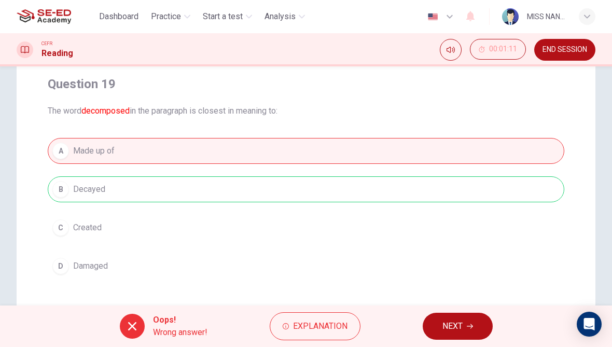
click at [452, 314] on button "NEXT" at bounding box center [458, 326] width 70 height 27
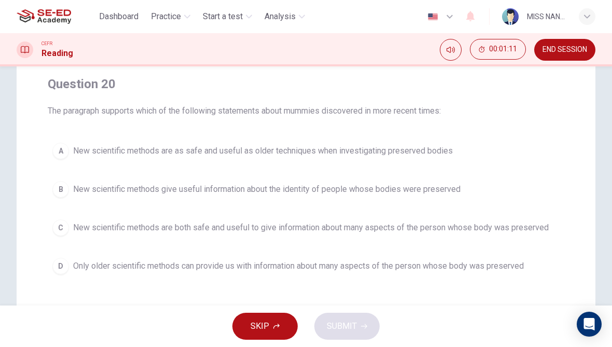
click at [494, 225] on span "New scientific methods are both safe and useful to give information about many …" at bounding box center [311, 228] width 476 height 12
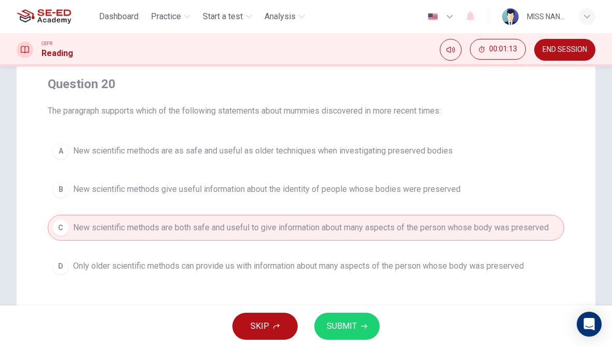
click at [373, 315] on button "SUBMIT" at bounding box center [347, 326] width 65 height 27
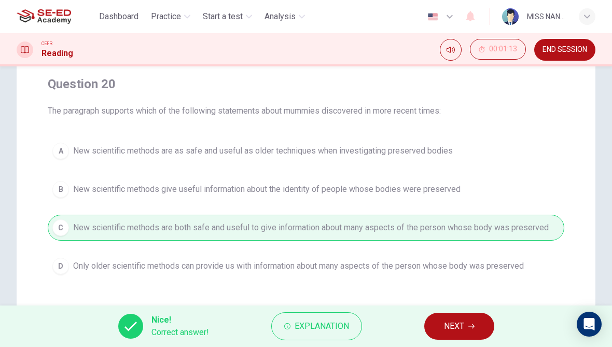
click at [461, 327] on span "NEXT" at bounding box center [454, 326] width 20 height 15
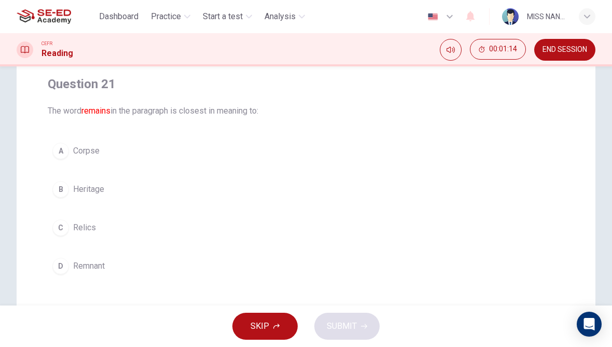
click at [434, 276] on button "D Remnant" at bounding box center [306, 266] width 517 height 26
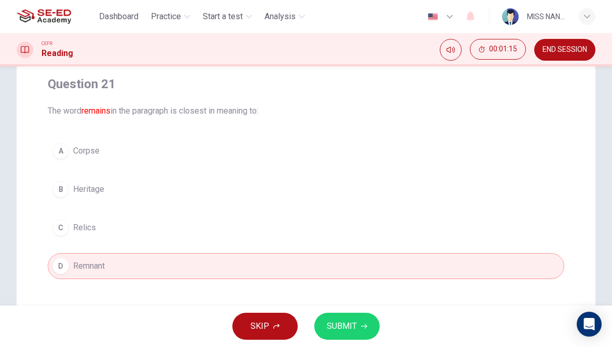
click at [384, 328] on div "SKIP SUBMIT" at bounding box center [306, 327] width 612 height 42
click at [364, 310] on div "SKIP SUBMIT" at bounding box center [306, 327] width 612 height 42
click at [364, 320] on button "SUBMIT" at bounding box center [347, 326] width 65 height 27
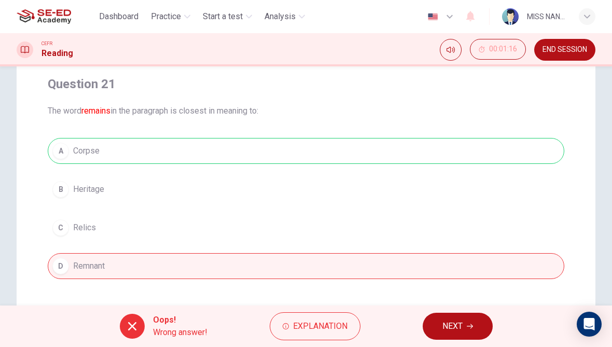
click at [445, 326] on span "NEXT" at bounding box center [453, 326] width 20 height 15
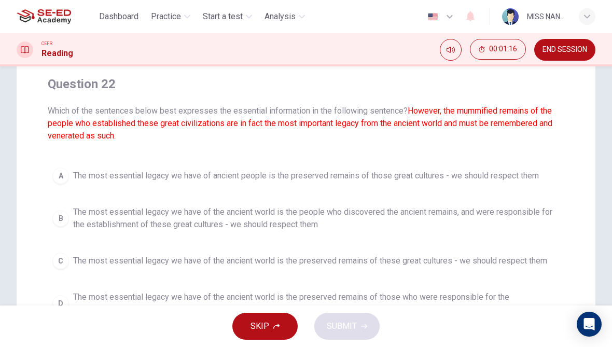
click at [455, 215] on span "The most essential legacy we have of the ancient world is the people who discov…" at bounding box center [316, 218] width 487 height 25
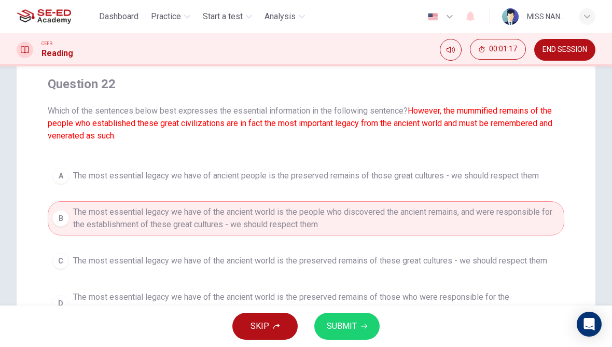
click at [370, 327] on button "SUBMIT" at bounding box center [347, 326] width 65 height 27
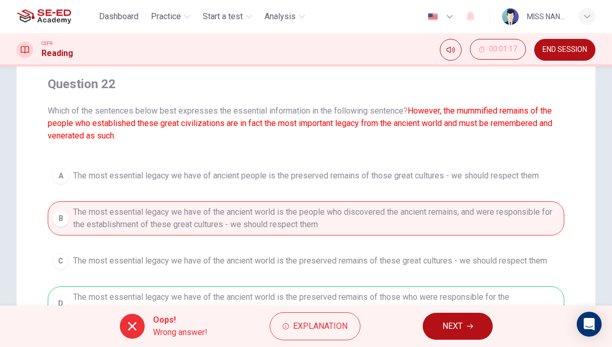
click at [454, 320] on span "NEXT" at bounding box center [453, 326] width 20 height 15
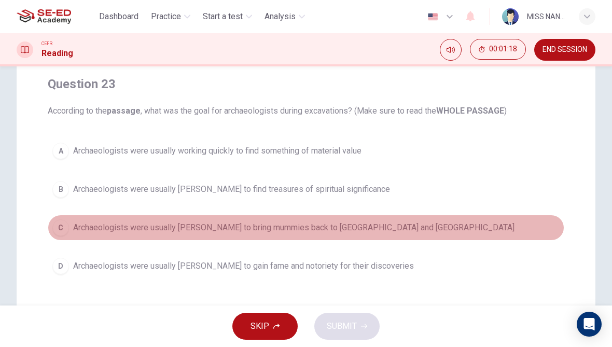
click at [395, 221] on button "C Archaeologists were usually [PERSON_NAME] to bring mummies back to [GEOGRAPHI…" at bounding box center [306, 228] width 517 height 26
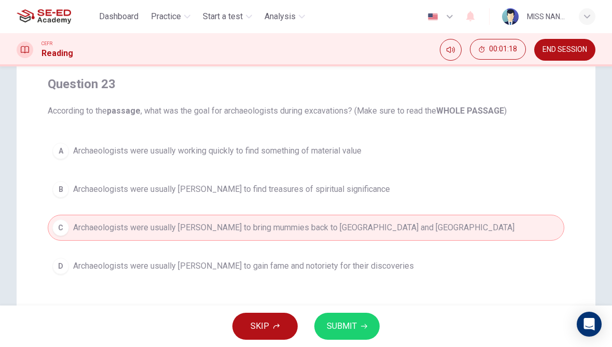
click at [374, 316] on button "SUBMIT" at bounding box center [347, 326] width 65 height 27
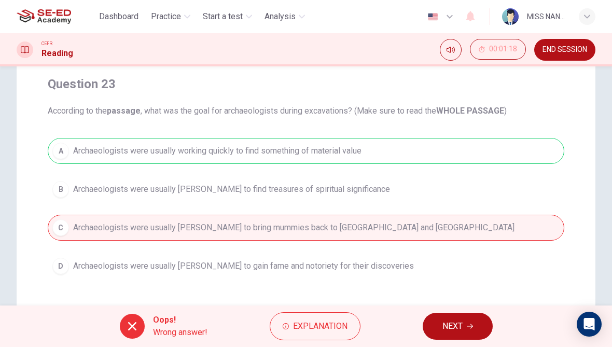
click at [436, 322] on button "NEXT" at bounding box center [458, 326] width 70 height 27
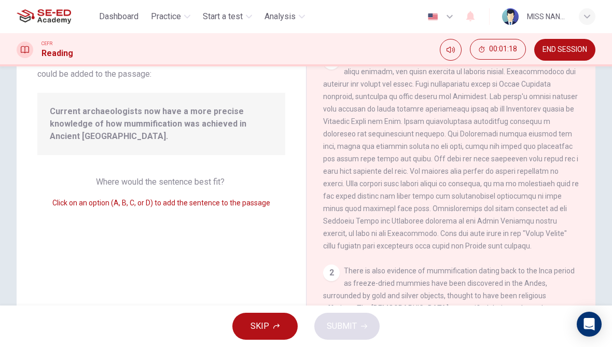
scroll to position [606, 0]
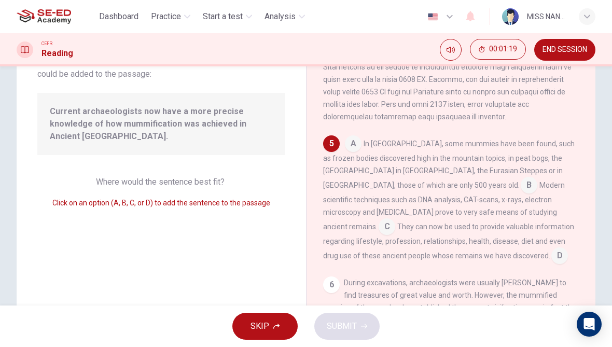
click at [410, 209] on span "Modern scientific techniques such as DNA analysis, CAT-scans, x-rays, electron …" at bounding box center [444, 206] width 242 height 50
click at [396, 223] on input at bounding box center [387, 228] width 17 height 17
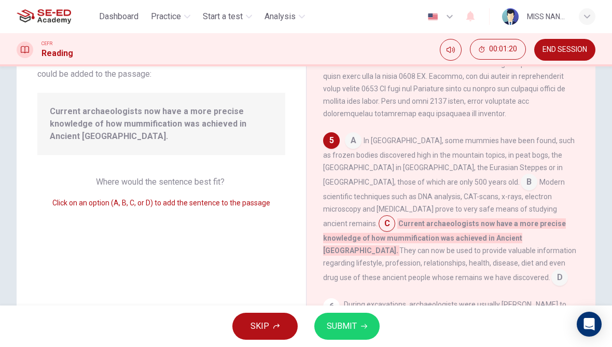
click at [377, 321] on button "SUBMIT" at bounding box center [347, 326] width 65 height 27
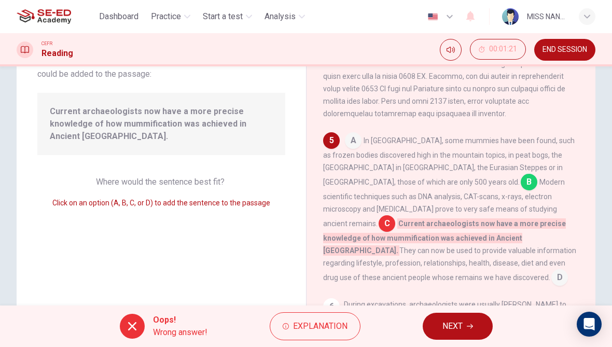
click at [438, 328] on button "NEXT" at bounding box center [458, 326] width 70 height 27
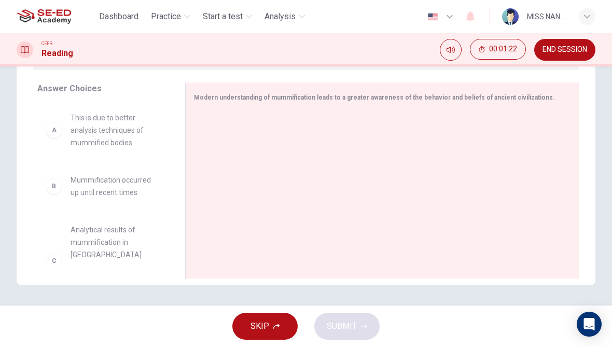
scroll to position [163, 0]
click at [51, 181] on div "B" at bounding box center [54, 186] width 17 height 17
click at [47, 186] on div "B" at bounding box center [54, 186] width 17 height 17
click at [50, 134] on div "A" at bounding box center [54, 130] width 17 height 17
click at [50, 133] on div "A" at bounding box center [54, 130] width 17 height 17
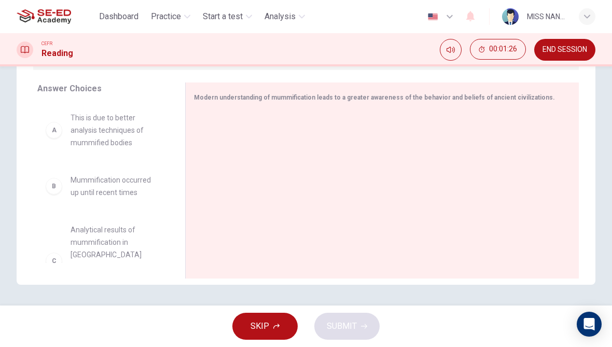
click at [55, 137] on div "A" at bounding box center [54, 130] width 17 height 17
click at [468, 137] on div at bounding box center [378, 181] width 369 height 139
click at [468, 136] on div at bounding box center [378, 181] width 369 height 139
click at [472, 148] on div at bounding box center [378, 181] width 369 height 139
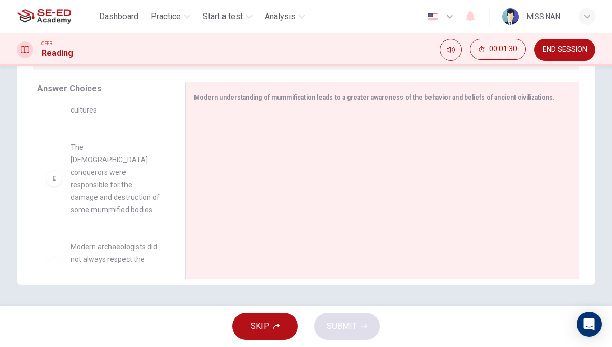
scroll to position [268, 0]
click at [53, 172] on div "E" at bounding box center [54, 180] width 17 height 17
click at [55, 172] on div "E" at bounding box center [54, 180] width 17 height 17
click at [53, 172] on div "E" at bounding box center [54, 180] width 17 height 17
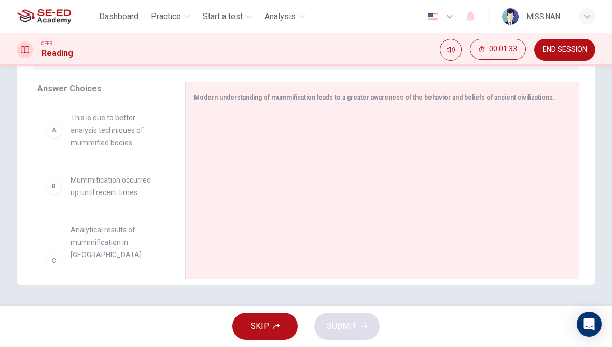
scroll to position [0, 0]
click at [53, 124] on div "A" at bounding box center [54, 130] width 17 height 17
click at [65, 116] on div "A This is due to better analysis techniques of mummified bodies" at bounding box center [103, 130] width 115 height 37
click at [64, 116] on div "A This is due to better analysis techniques of mummified bodies" at bounding box center [103, 130] width 115 height 37
click at [87, 129] on span "This is due to better analysis techniques of mummified bodies" at bounding box center [116, 130] width 90 height 37
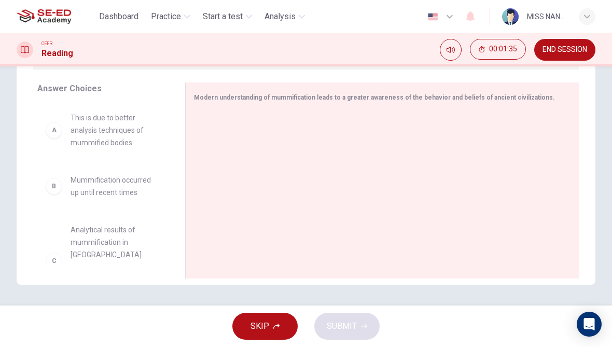
click at [87, 129] on span "This is due to better analysis techniques of mummified bodies" at bounding box center [116, 130] width 90 height 37
click at [94, 127] on span "This is due to better analysis techniques of mummified bodies" at bounding box center [116, 130] width 90 height 37
click at [93, 127] on span "This is due to better analysis techniques of mummified bodies" at bounding box center [116, 130] width 90 height 37
click at [88, 204] on div "B Mummification occurred up until recent times" at bounding box center [102, 187] width 131 height 42
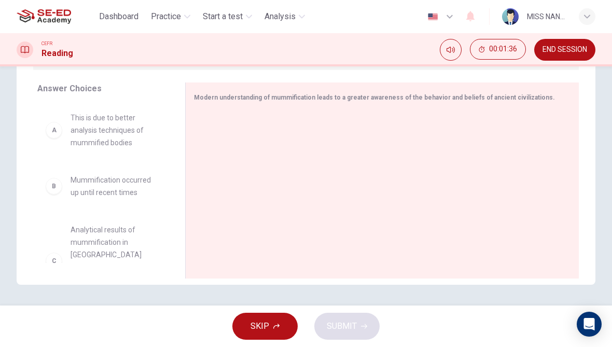
click at [366, 324] on div "SKIP SUBMIT" at bounding box center [306, 327] width 612 height 42
click at [80, 166] on div "B Mummification occurred up until recent times" at bounding box center [102, 187] width 131 height 42
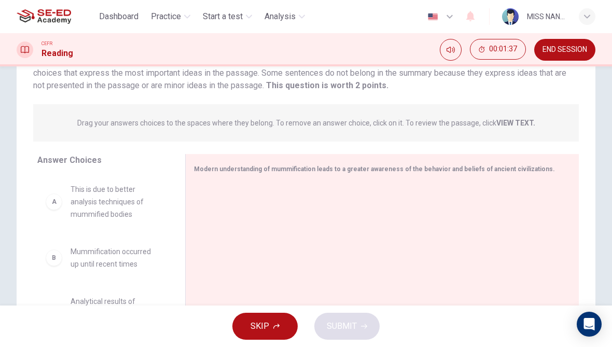
click at [321, 322] on div "SKIP SUBMIT" at bounding box center [306, 327] width 612 height 42
click at [283, 339] on button "SKIP" at bounding box center [265, 326] width 65 height 27
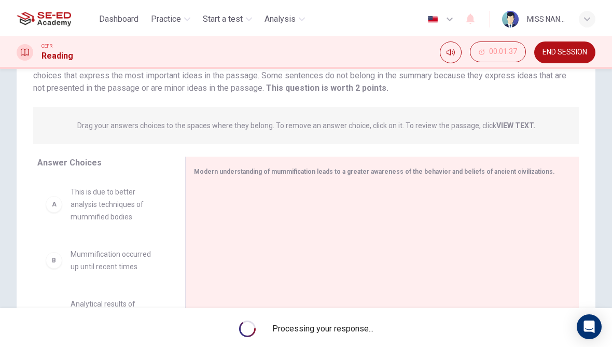
click at [285, 320] on div "Processing your response..." at bounding box center [306, 327] width 612 height 42
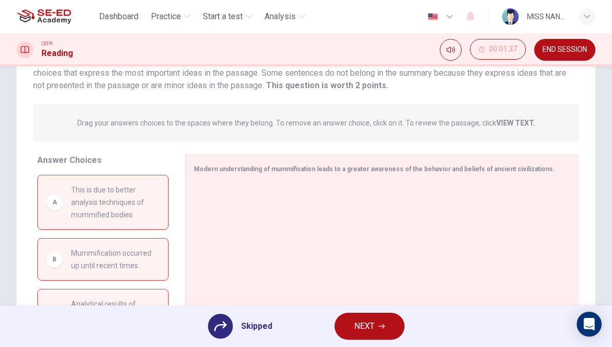
click at [367, 317] on button "NEXT" at bounding box center [370, 326] width 70 height 27
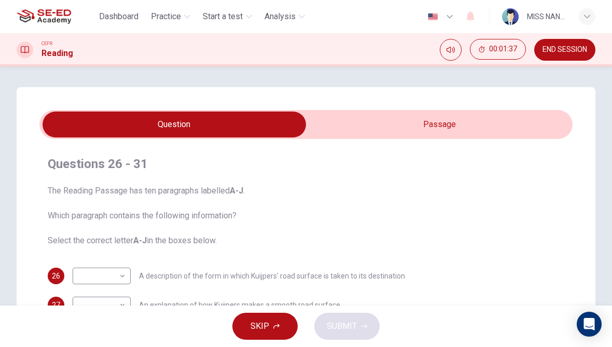
scroll to position [93, 0]
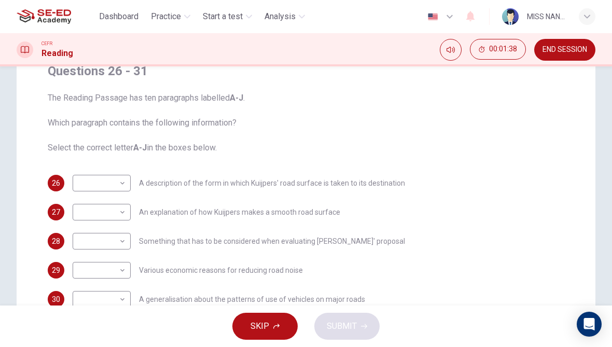
click at [97, 180] on body "This site uses cookies, as explained in our Privacy Policy . If you agree to th…" at bounding box center [306, 173] width 612 height 347
click at [76, 193] on li "B" at bounding box center [102, 197] width 58 height 17
type input "B"
click at [103, 187] on body "This site uses cookies, as explained in our Privacy Policy . If you agree to th…" at bounding box center [306, 173] width 612 height 347
click at [66, 142] on div at bounding box center [306, 173] width 612 height 347
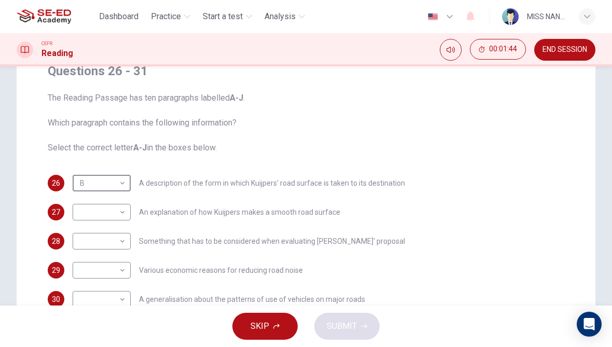
click at [93, 214] on body "This site uses cookies, as explained in our Privacy Policy . If you agree to th…" at bounding box center [306, 173] width 612 height 347
click at [88, 179] on li "A" at bounding box center [102, 181] width 58 height 17
type input "A"
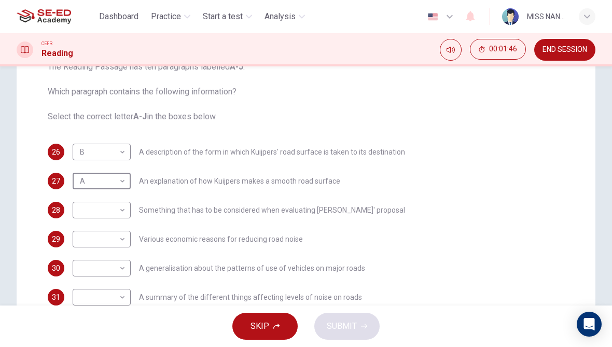
scroll to position [125, 0]
click at [83, 208] on body "This site uses cookies, as explained in our Privacy Policy . If you agree to th…" at bounding box center [306, 173] width 612 height 347
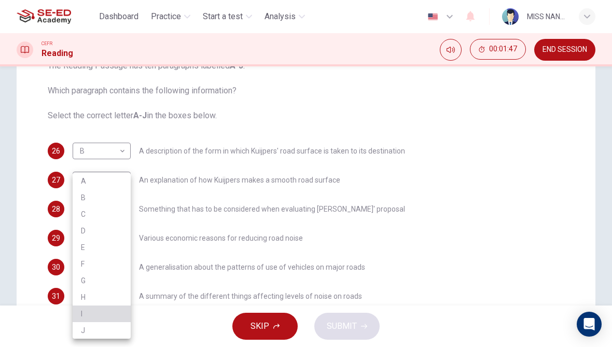
click at [87, 308] on li "I" at bounding box center [102, 314] width 58 height 17
type input "I"
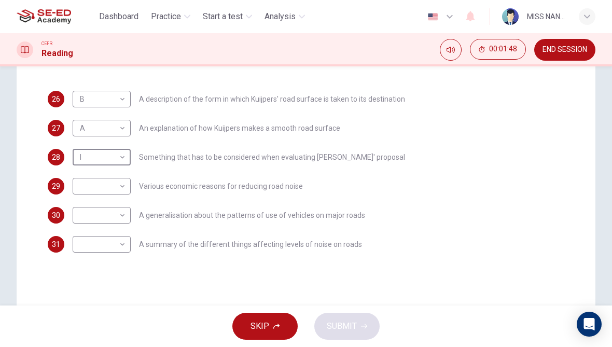
scroll to position [178, 0]
click at [78, 185] on body "This site uses cookies, as explained in our Privacy Policy . If you agree to th…" at bounding box center [306, 173] width 612 height 347
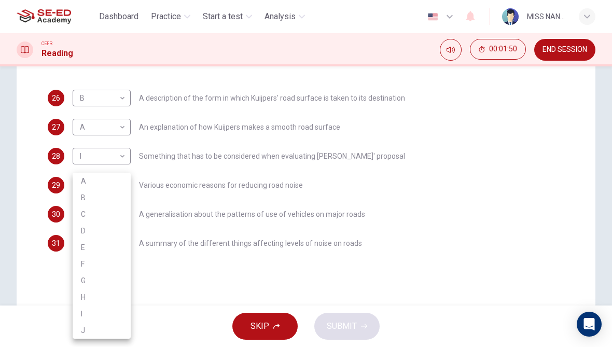
click at [81, 268] on li "F" at bounding box center [102, 264] width 58 height 17
type input "F"
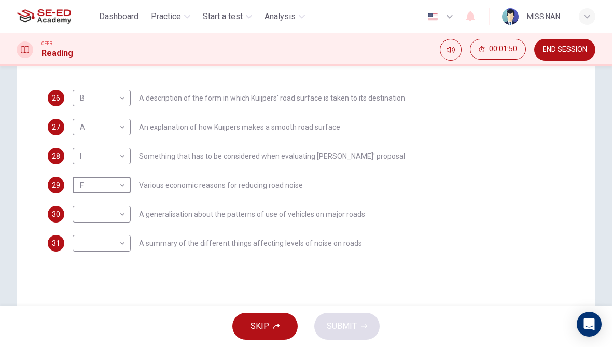
click at [79, 214] on body "This site uses cookies, as explained in our Privacy Policy . If you agree to th…" at bounding box center [306, 173] width 612 height 347
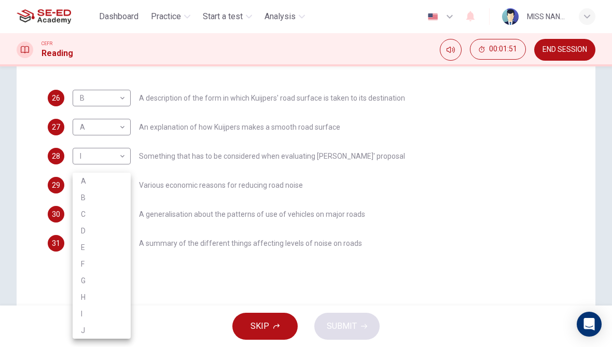
click at [77, 249] on li "E" at bounding box center [102, 247] width 58 height 17
type input "E"
click at [82, 247] on body "This site uses cookies, as explained in our Privacy Policy . If you agree to th…" at bounding box center [306, 173] width 612 height 347
click at [81, 295] on li "H" at bounding box center [102, 297] width 58 height 17
type input "H"
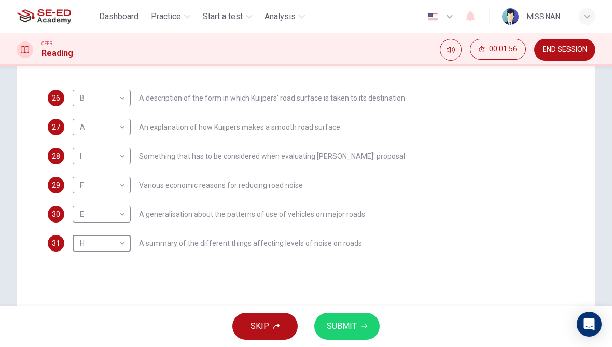
click at [356, 327] on span "SUBMIT" at bounding box center [342, 326] width 30 height 15
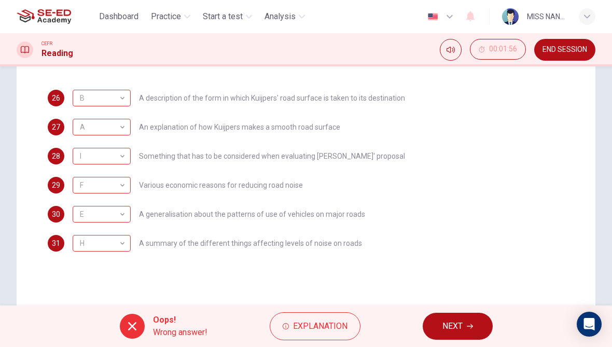
click at [430, 328] on button "NEXT" at bounding box center [458, 326] width 70 height 27
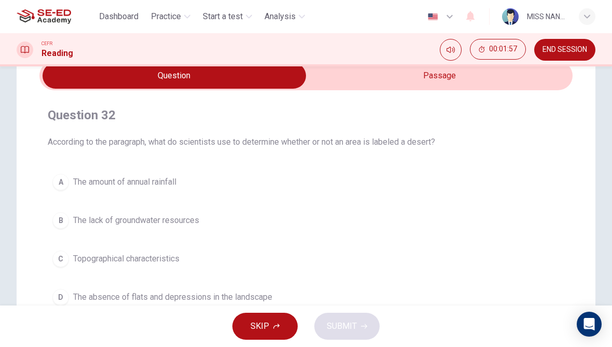
scroll to position [49, 0]
click at [386, 292] on button "D The absence of flats and depressions in the landscape" at bounding box center [306, 297] width 517 height 26
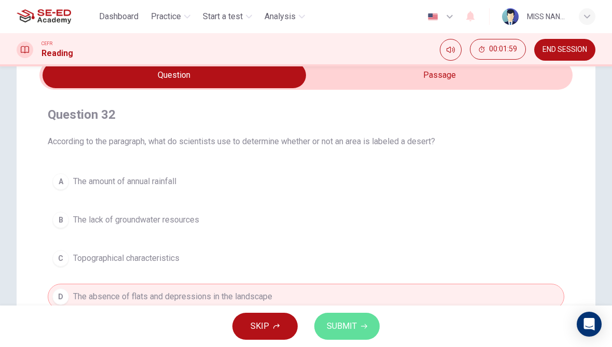
click at [359, 329] on button "SUBMIT" at bounding box center [347, 326] width 65 height 27
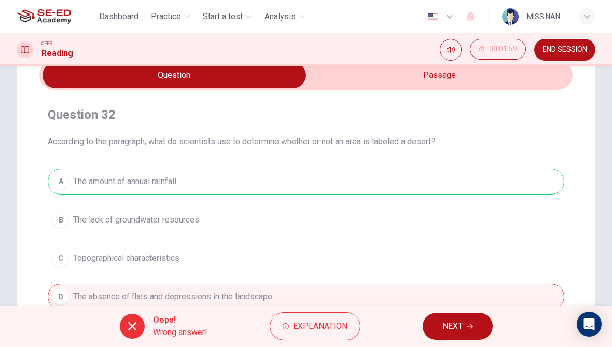
click at [464, 335] on button "NEXT" at bounding box center [458, 326] width 70 height 27
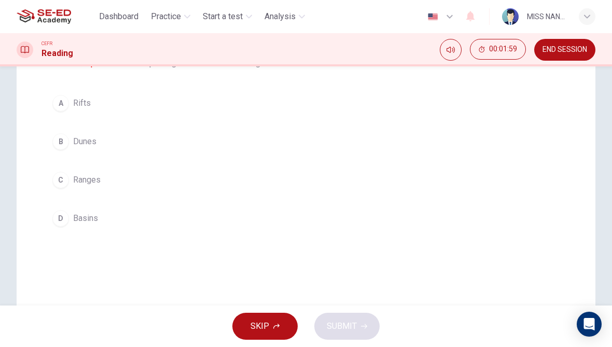
scroll to position [131, 0]
click at [423, 184] on button "C Ranges" at bounding box center [306, 177] width 517 height 26
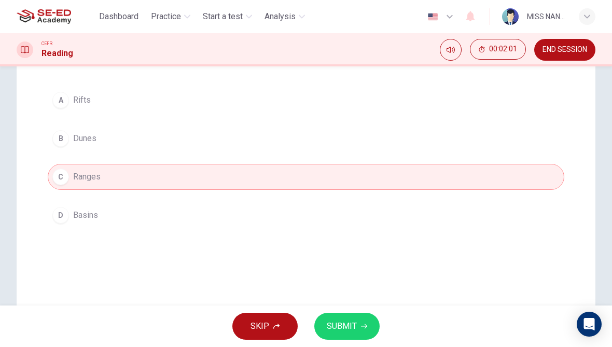
click at [397, 315] on div "SKIP SUBMIT" at bounding box center [306, 327] width 612 height 42
click at [367, 318] on button "SUBMIT" at bounding box center [347, 326] width 65 height 27
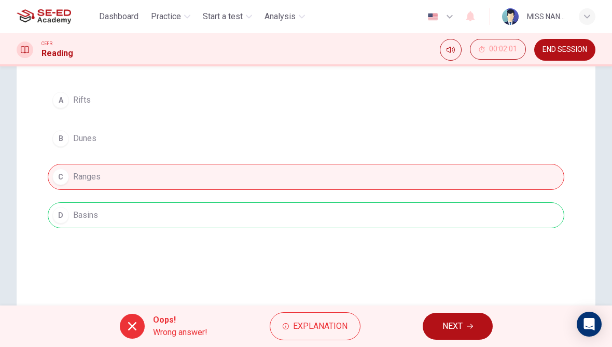
click at [432, 323] on button "NEXT" at bounding box center [458, 326] width 70 height 27
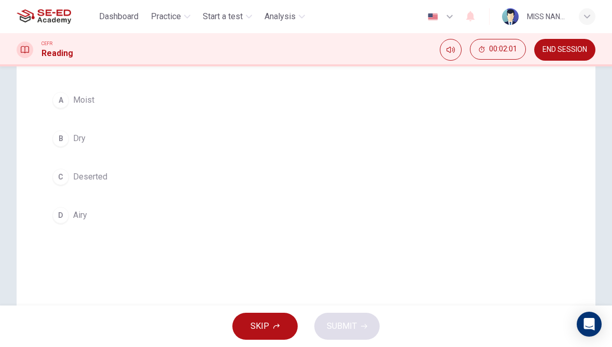
click at [410, 208] on button "D Airy" at bounding box center [306, 215] width 517 height 26
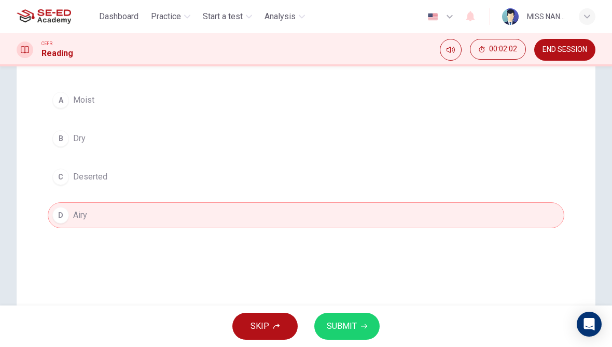
click at [378, 328] on button "SUBMIT" at bounding box center [347, 326] width 65 height 27
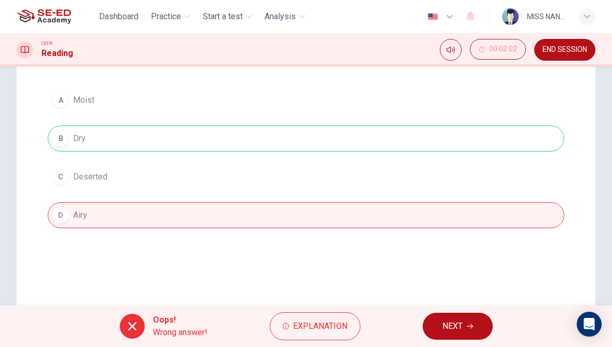
click at [421, 310] on div "Oops! Wrong answer! Explanation NEXT" at bounding box center [306, 327] width 612 height 42
click at [432, 321] on button "NEXT" at bounding box center [458, 326] width 70 height 27
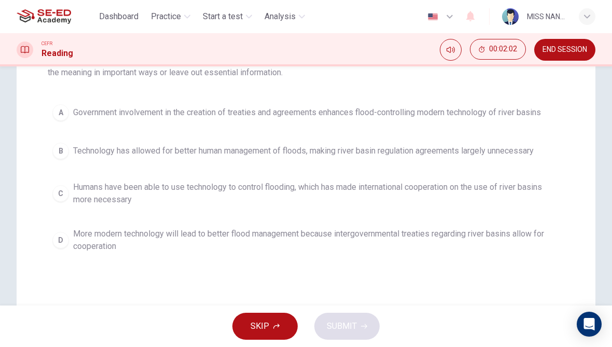
click at [413, 196] on span "Humans have been able to use technology to control flooding, which has made int…" at bounding box center [316, 193] width 487 height 25
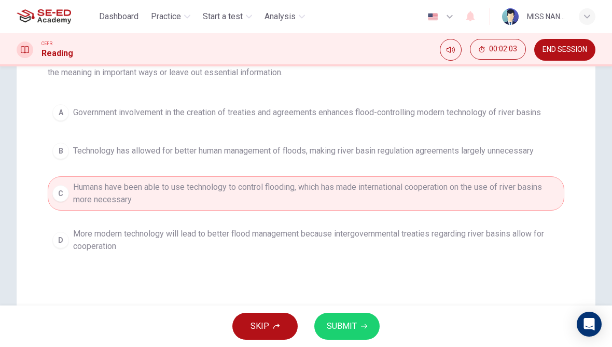
click at [373, 324] on button "SUBMIT" at bounding box center [347, 326] width 65 height 27
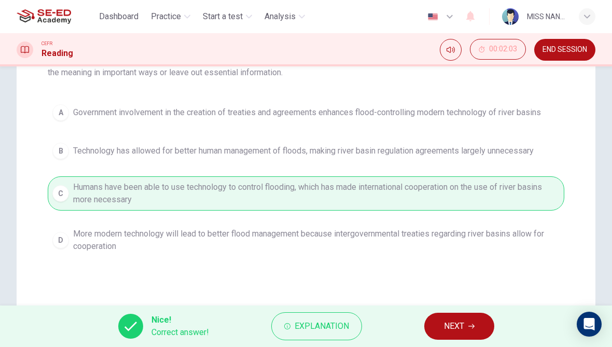
click at [431, 330] on button "NEXT" at bounding box center [460, 326] width 70 height 27
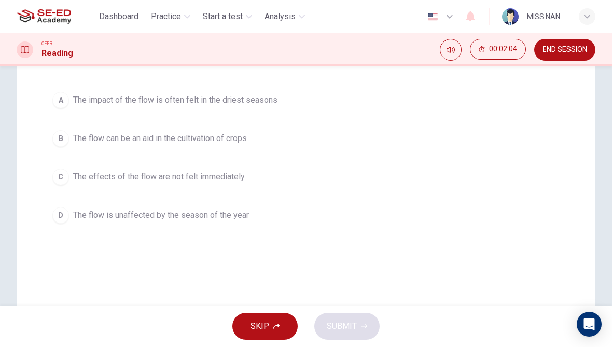
click at [407, 113] on button "A The impact of the flow is often felt in the driest seasons" at bounding box center [306, 100] width 517 height 26
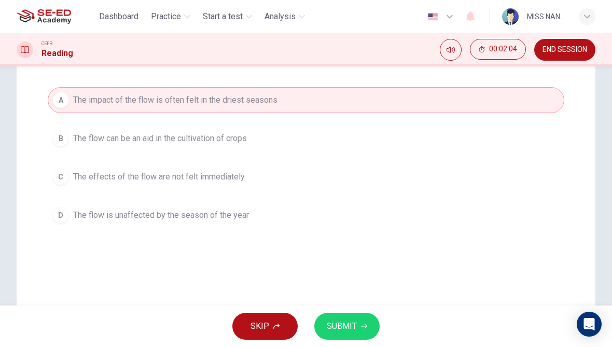
click at [353, 317] on button "SUBMIT" at bounding box center [347, 326] width 65 height 27
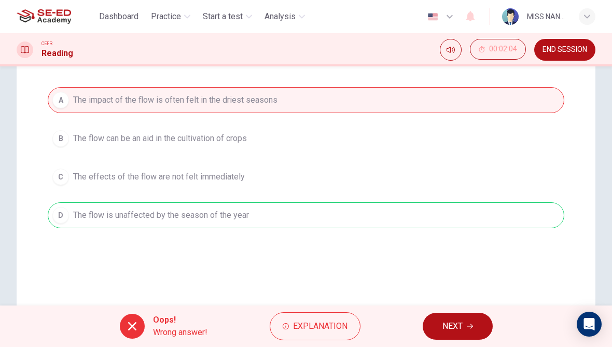
click at [448, 331] on span "NEXT" at bounding box center [453, 326] width 20 height 15
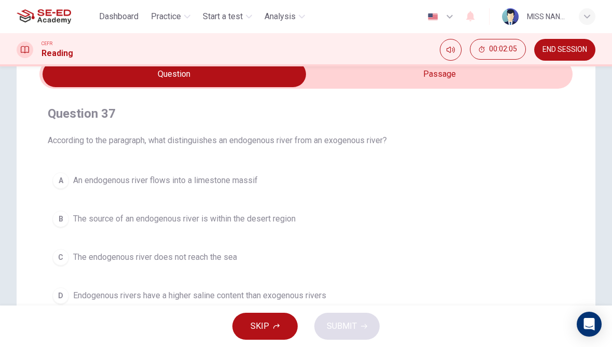
scroll to position [49, 0]
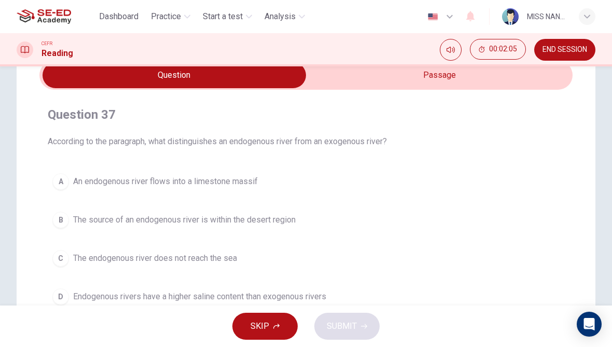
click at [363, 224] on button "B The source of an endogenous river is within the desert region" at bounding box center [306, 220] width 517 height 26
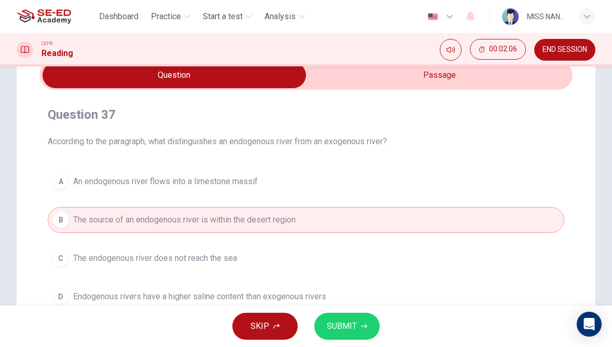
click at [351, 293] on button "D Endogenous rivers have a higher saline content than exogenous rivers" at bounding box center [306, 297] width 517 height 26
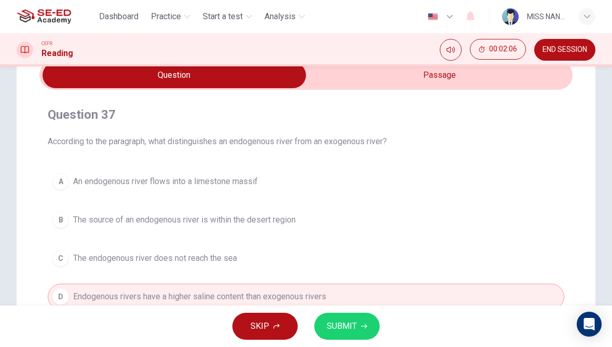
click at [363, 325] on icon "button" at bounding box center [364, 326] width 6 height 6
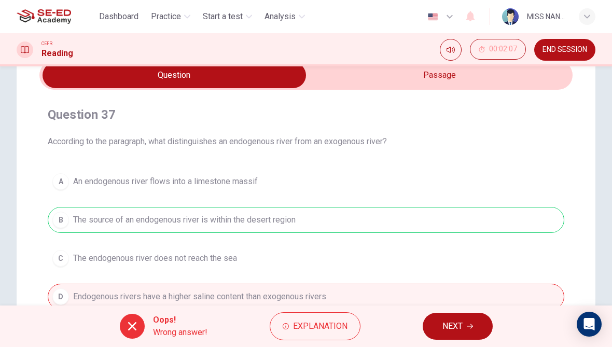
click at [418, 321] on div "Oops! Wrong answer! Explanation NEXT" at bounding box center [306, 327] width 612 height 42
click at [435, 331] on button "NEXT" at bounding box center [458, 326] width 70 height 27
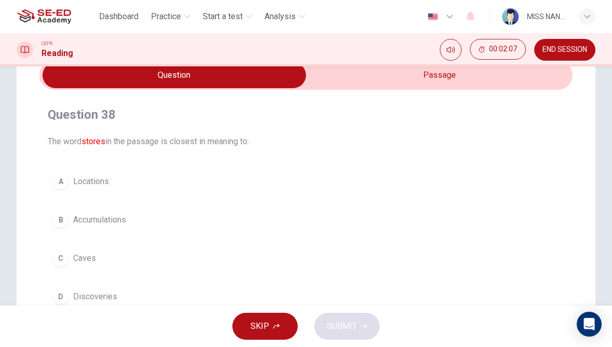
click at [404, 226] on button "B Accumulations" at bounding box center [306, 220] width 517 height 26
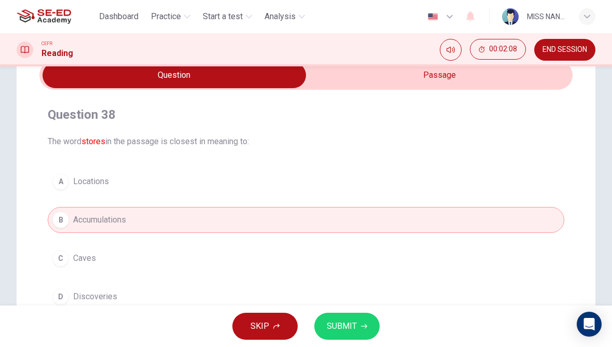
click at [364, 330] on button "SUBMIT" at bounding box center [347, 326] width 65 height 27
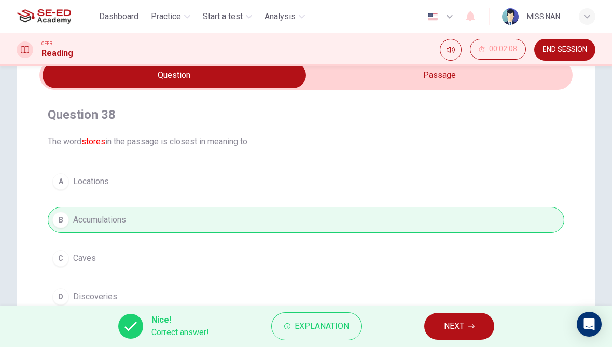
click at [436, 329] on button "NEXT" at bounding box center [460, 326] width 70 height 27
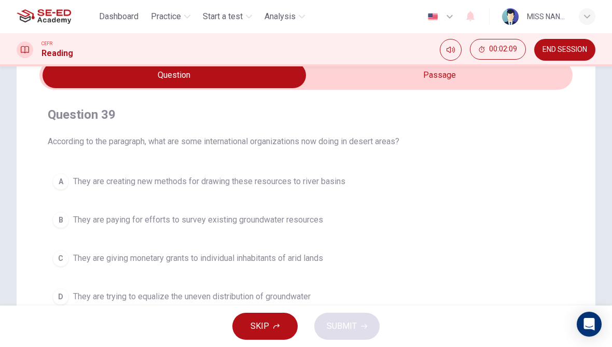
click at [413, 191] on button "A They are creating new methods for drawing these resources to river basins" at bounding box center [306, 182] width 517 height 26
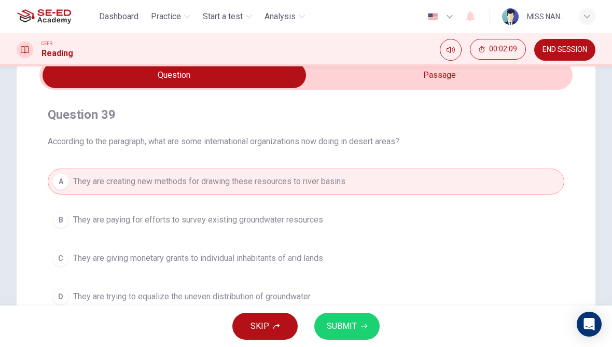
click at [342, 305] on button "D They are trying to equalize the uneven distribution of groundwater" at bounding box center [306, 297] width 517 height 26
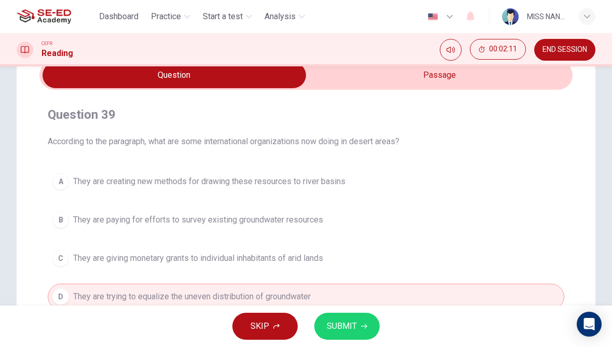
click at [385, 181] on button "A They are creating new methods for drawing these resources to river basins" at bounding box center [306, 182] width 517 height 26
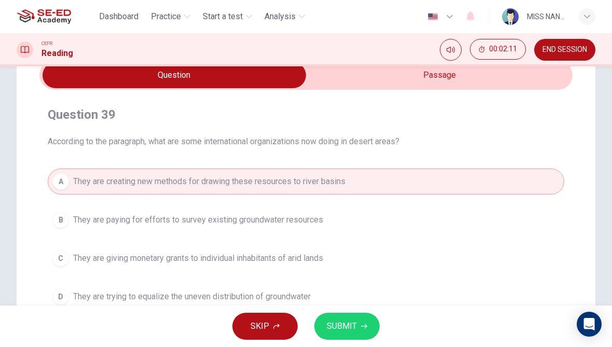
click at [361, 319] on button "SUBMIT" at bounding box center [347, 326] width 65 height 27
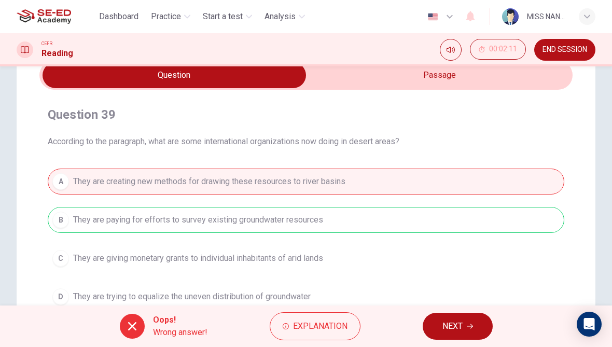
click at [434, 332] on button "NEXT" at bounding box center [458, 326] width 70 height 27
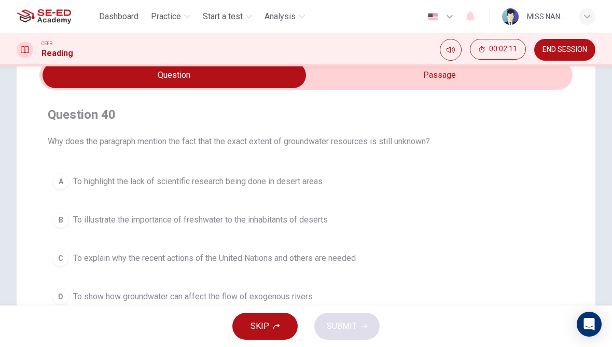
click at [404, 255] on button "C To explain why the recent actions of the United Nations and others are needed" at bounding box center [306, 259] width 517 height 26
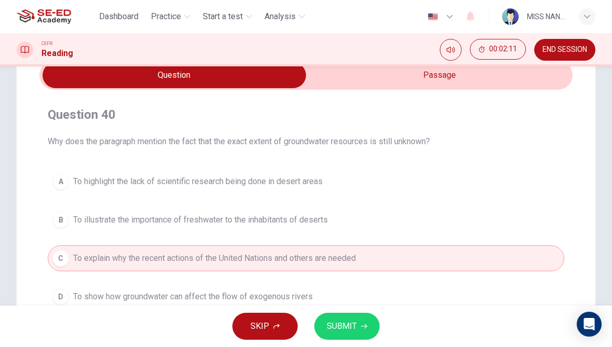
click at [367, 318] on button "SUBMIT" at bounding box center [347, 326] width 65 height 27
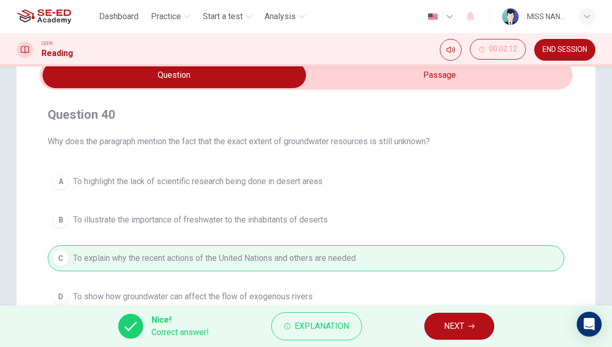
click at [441, 326] on button "NEXT" at bounding box center [460, 326] width 70 height 27
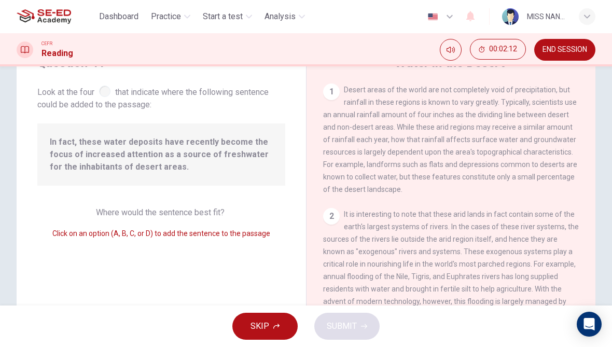
scroll to position [512, 0]
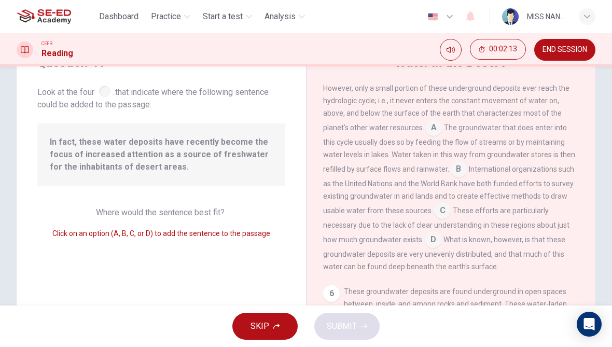
click at [434, 210] on input at bounding box center [442, 211] width 17 height 17
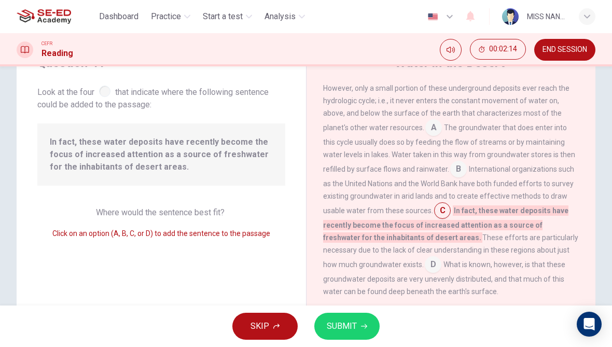
click at [360, 318] on button "SUBMIT" at bounding box center [347, 326] width 65 height 27
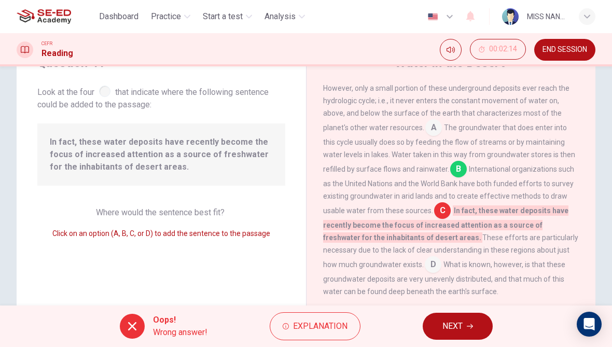
click at [452, 330] on span "NEXT" at bounding box center [453, 326] width 20 height 15
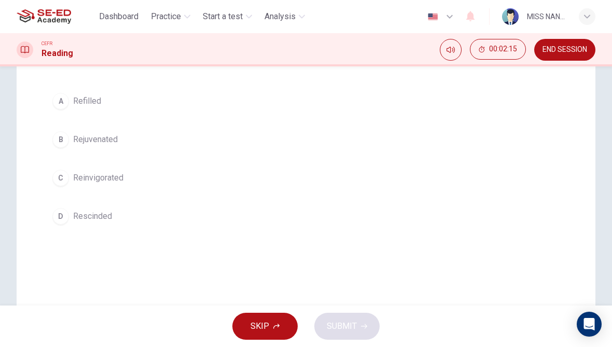
scroll to position [130, 0]
click at [79, 168] on button "C Reinvigorated" at bounding box center [306, 178] width 517 height 26
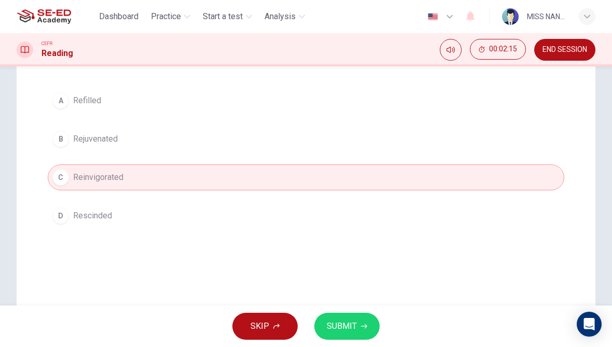
click at [364, 308] on div "SKIP SUBMIT" at bounding box center [306, 327] width 612 height 42
click at [356, 308] on div "SKIP SUBMIT" at bounding box center [306, 327] width 612 height 42
click at [362, 334] on button "SUBMIT" at bounding box center [347, 326] width 65 height 27
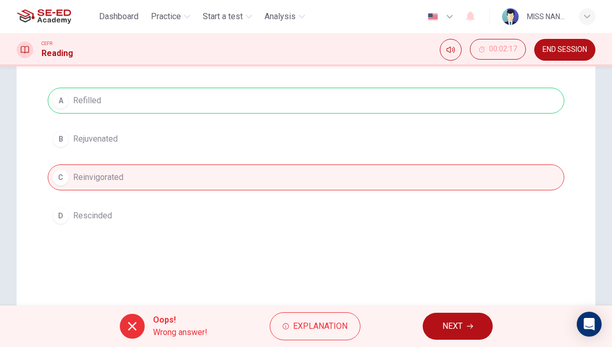
click at [461, 327] on span "NEXT" at bounding box center [453, 326] width 20 height 15
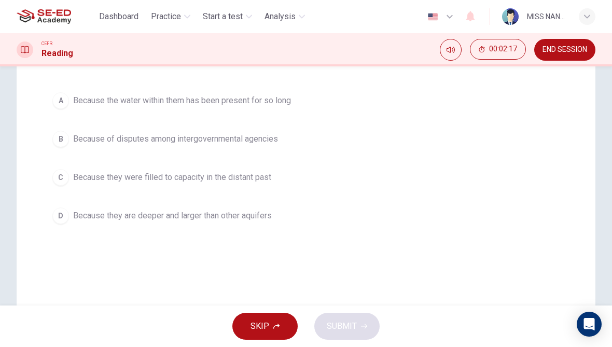
click at [401, 99] on button "A Because the water within them has been present for so long" at bounding box center [306, 101] width 517 height 26
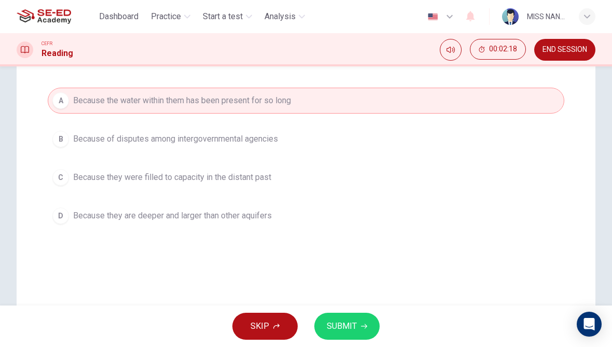
click at [352, 315] on button "SUBMIT" at bounding box center [347, 326] width 65 height 27
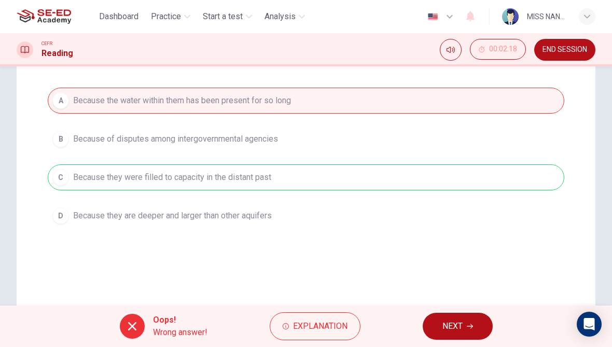
click at [423, 334] on div "Oops! Wrong answer! Explanation NEXT" at bounding box center [306, 327] width 612 height 42
click at [457, 331] on span "NEXT" at bounding box center [453, 326] width 20 height 15
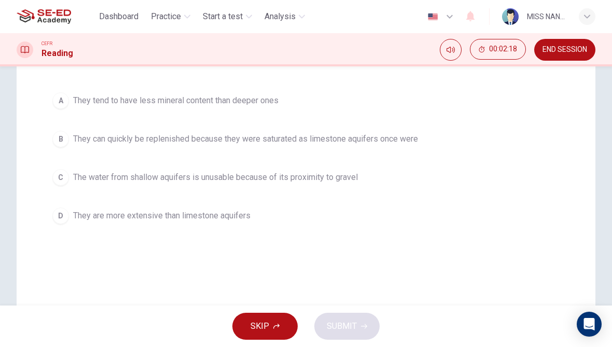
click at [432, 145] on button "B They can quickly be replenished because they were saturated as limestone aqui…" at bounding box center [306, 139] width 517 height 26
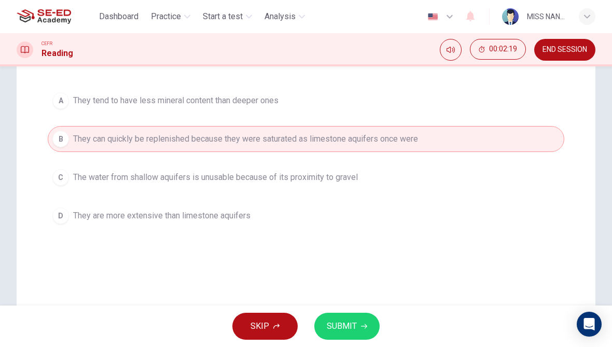
click at [366, 324] on icon "button" at bounding box center [364, 326] width 6 height 6
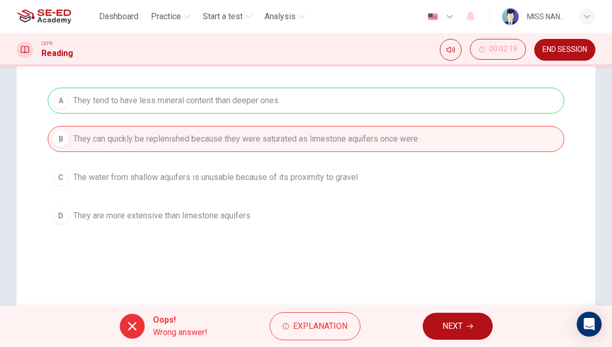
click at [424, 325] on button "NEXT" at bounding box center [458, 326] width 70 height 27
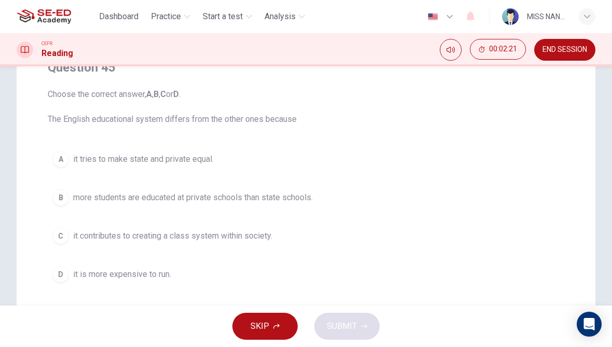
scroll to position [98, 0]
click at [333, 206] on button "B more students are educated at private schools than state schools." at bounding box center [306, 197] width 517 height 26
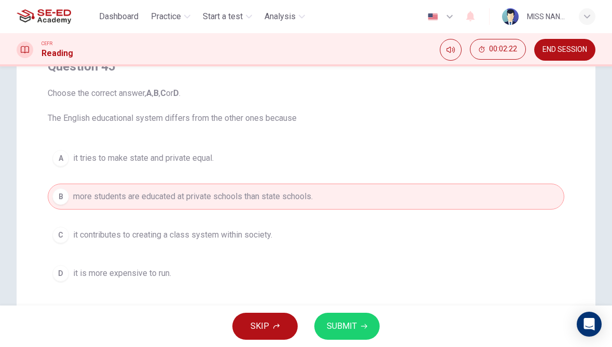
click at [369, 317] on button "SUBMIT" at bounding box center [347, 326] width 65 height 27
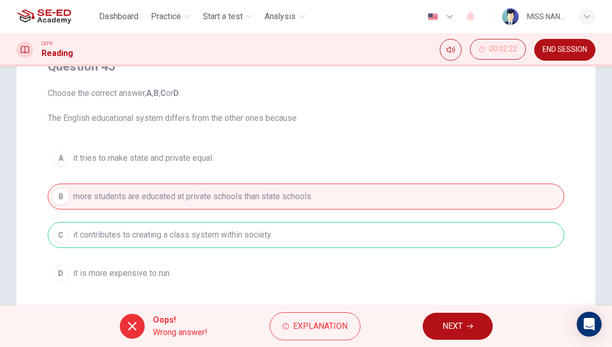
click at [468, 316] on button "NEXT" at bounding box center [458, 326] width 70 height 27
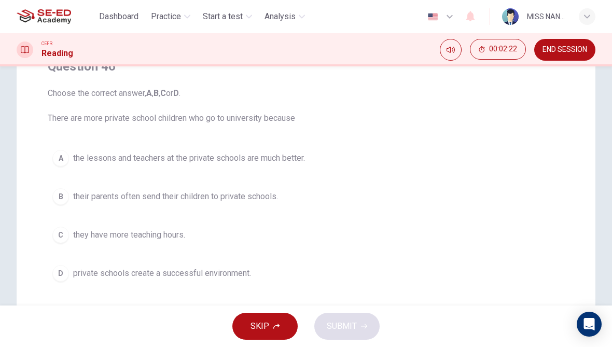
click at [408, 164] on button "A the lessons and teachers at the private schools are much better." at bounding box center [306, 158] width 517 height 26
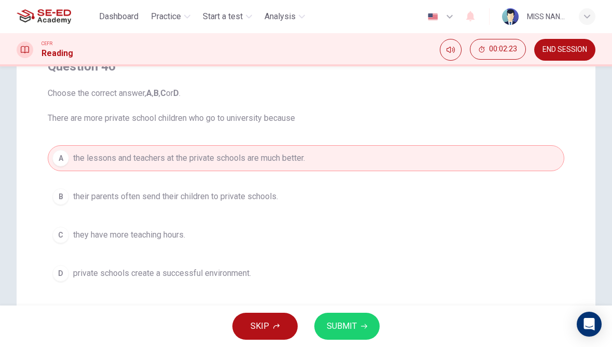
click at [373, 316] on button "SUBMIT" at bounding box center [347, 326] width 65 height 27
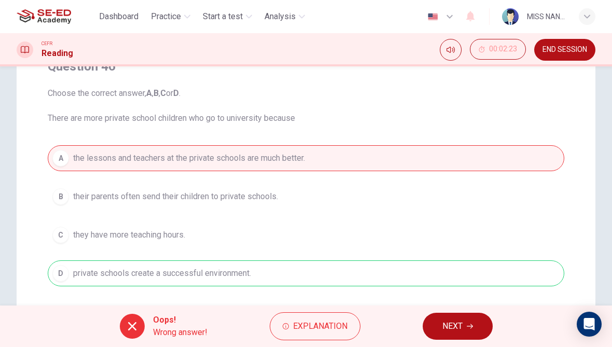
click at [400, 241] on div "A the lessons and teachers at the private schools are much better. B their pare…" at bounding box center [306, 215] width 517 height 141
click at [400, 237] on div "A the lessons and teachers at the private schools are much better. B their pare…" at bounding box center [306, 215] width 517 height 141
click at [408, 254] on div "A the lessons and teachers at the private schools are much better. B their pare…" at bounding box center [306, 215] width 517 height 141
click at [459, 322] on span "NEXT" at bounding box center [453, 326] width 20 height 15
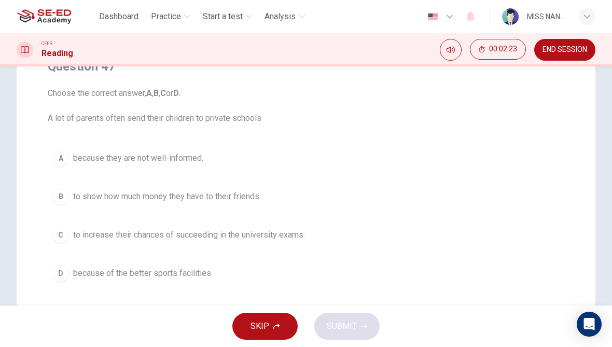
click at [415, 235] on button "C to increase their chances of succeeding in the university exams." at bounding box center [306, 235] width 517 height 26
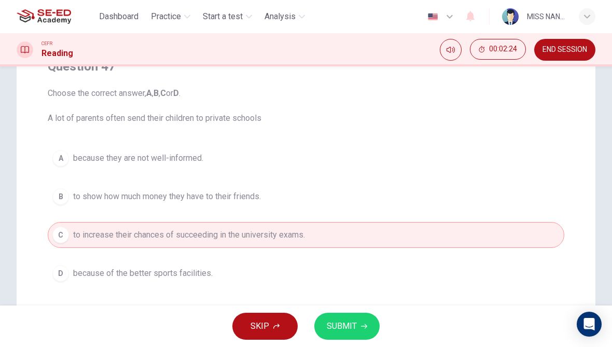
click at [376, 320] on button "SUBMIT" at bounding box center [347, 326] width 65 height 27
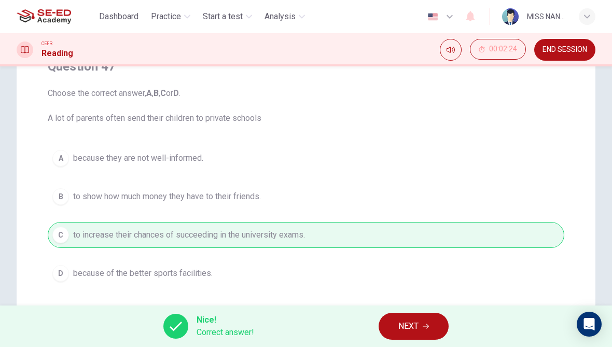
click at [417, 315] on button "NEXT" at bounding box center [414, 326] width 70 height 27
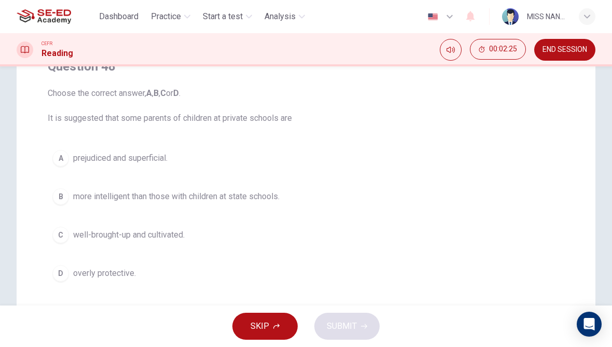
click at [379, 185] on button "B more intelligent than those with children at state schools." at bounding box center [306, 197] width 517 height 26
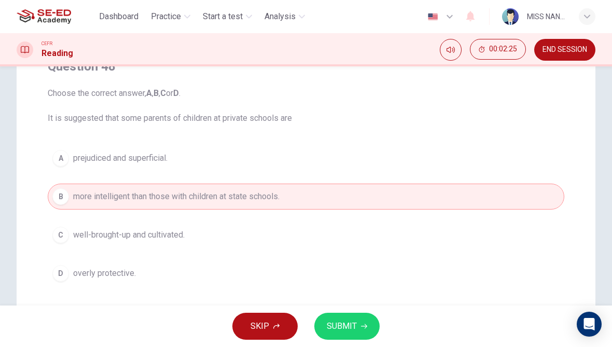
click at [365, 316] on button "SUBMIT" at bounding box center [347, 326] width 65 height 27
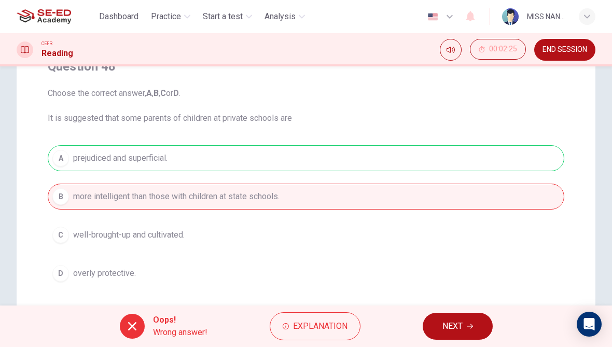
click at [456, 325] on span "NEXT" at bounding box center [453, 326] width 20 height 15
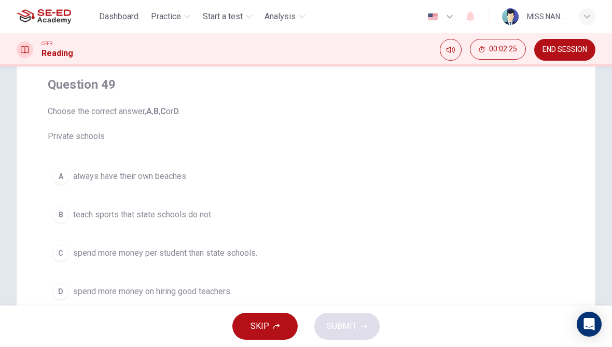
scroll to position [79, 0]
click at [370, 261] on button "C spend more money per student than state schools." at bounding box center [306, 254] width 517 height 26
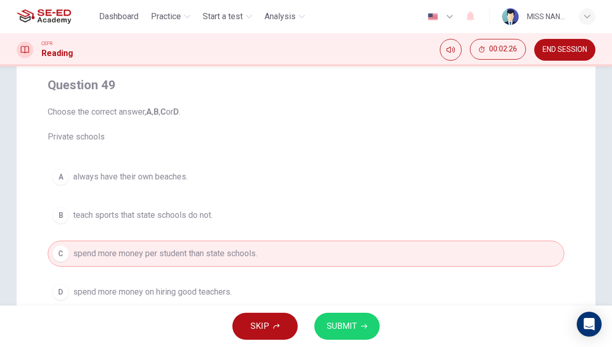
click at [379, 320] on div "SKIP SUBMIT" at bounding box center [306, 327] width 612 height 42
click at [373, 321] on button "SUBMIT" at bounding box center [347, 326] width 65 height 27
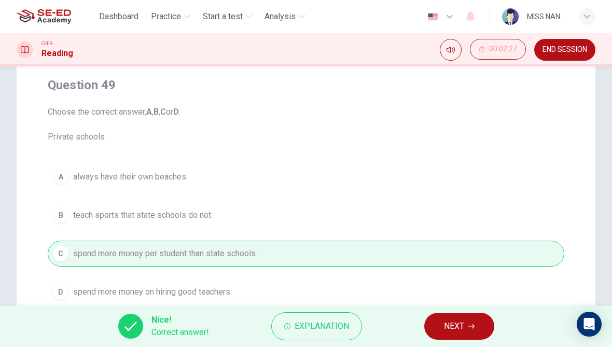
click at [458, 327] on span "NEXT" at bounding box center [454, 326] width 20 height 15
